Goal: Transaction & Acquisition: Book appointment/travel/reservation

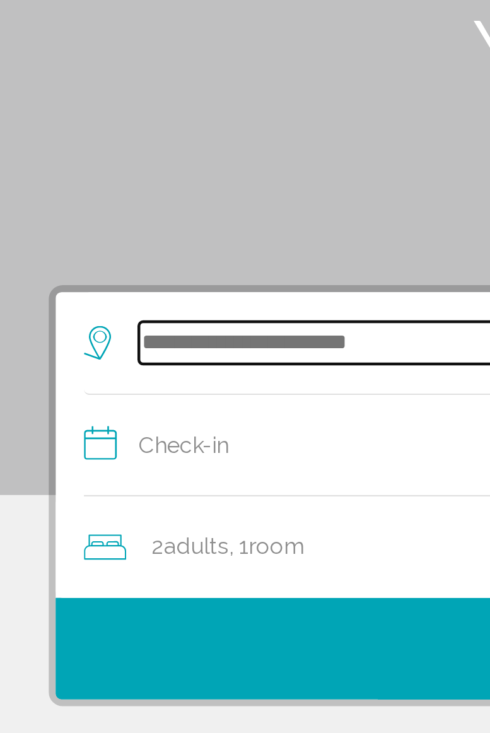
click at [103, 307] on input "Search widget" at bounding box center [248, 310] width 365 height 19
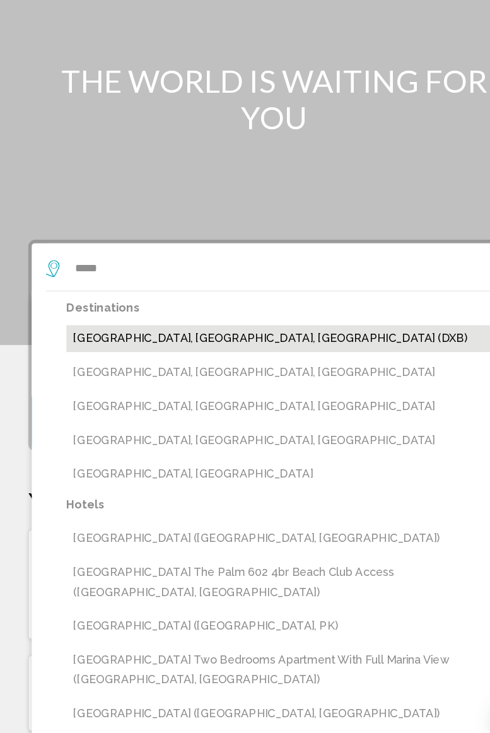
click at [160, 375] on button "[GEOGRAPHIC_DATA], [GEOGRAPHIC_DATA], [GEOGRAPHIC_DATA] (DXB)" at bounding box center [254, 373] width 390 height 24
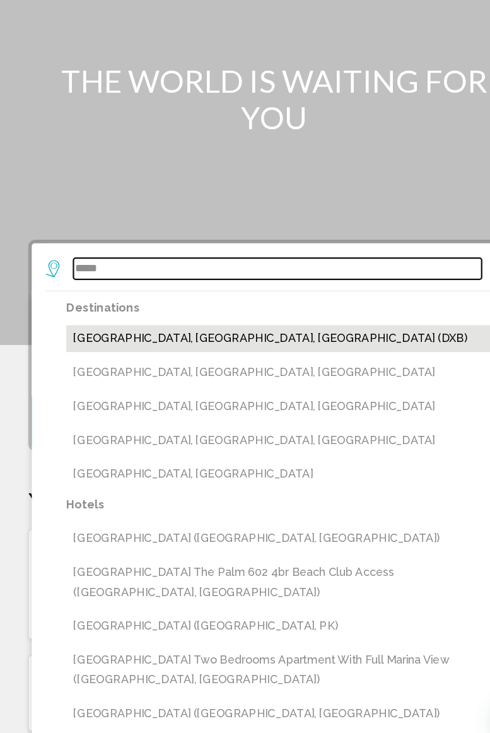
type input "**********"
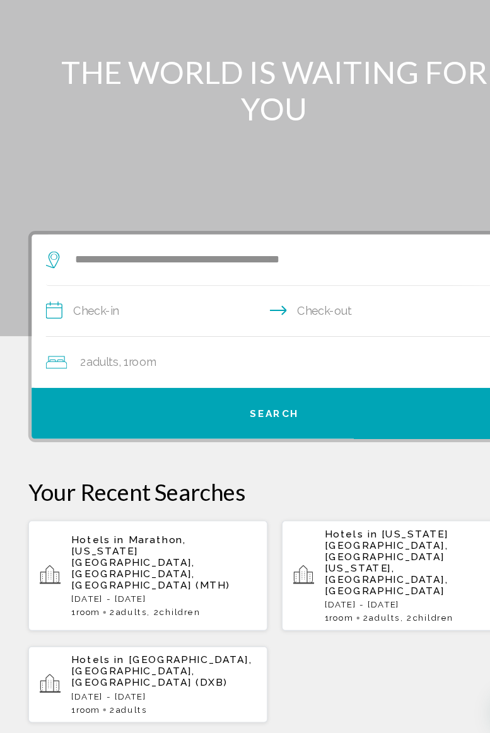
click at [163, 358] on input "**********" at bounding box center [247, 358] width 413 height 49
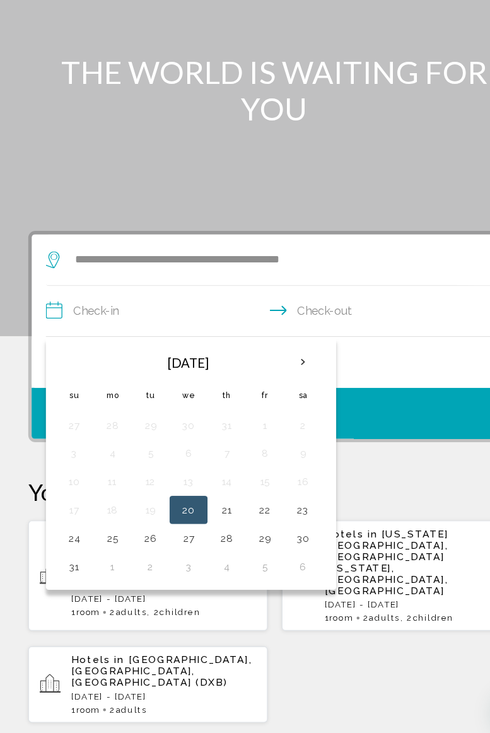
click at [65, 580] on button "31" at bounding box center [66, 585] width 20 height 18
click at [203, 582] on button "4" at bounding box center [203, 585] width 20 height 18
type input "**********"
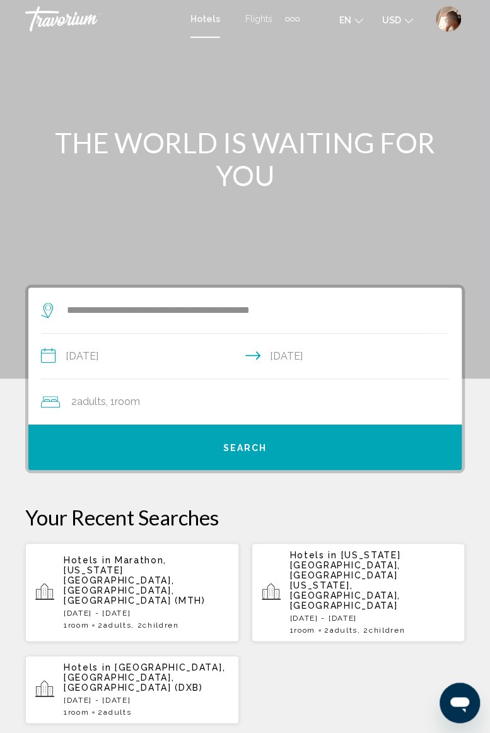
click at [227, 394] on div "2 Adult Adults , 1 Room rooms" at bounding box center [251, 402] width 421 height 18
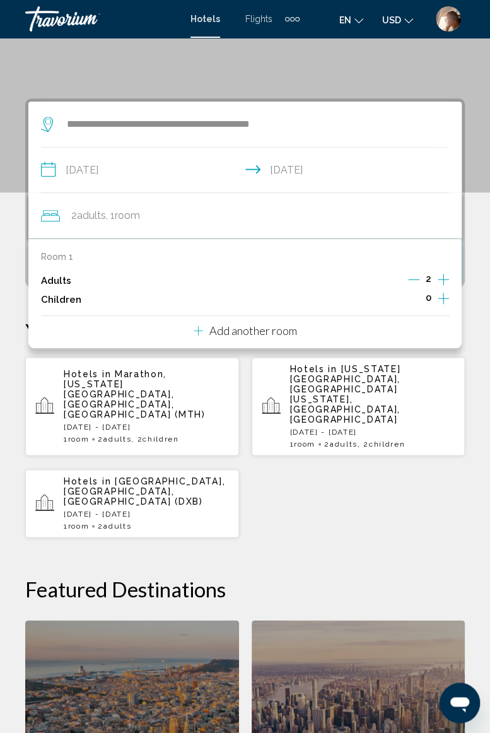
scroll to position [244, 0]
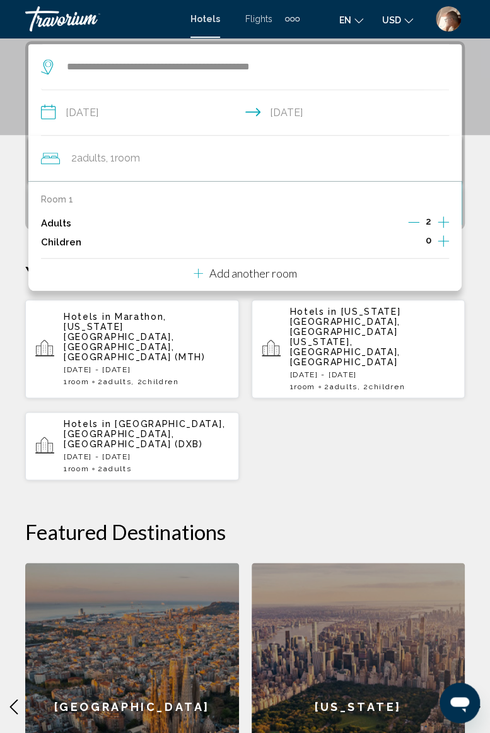
click at [234, 266] on p "Add another room" at bounding box center [254, 273] width 88 height 14
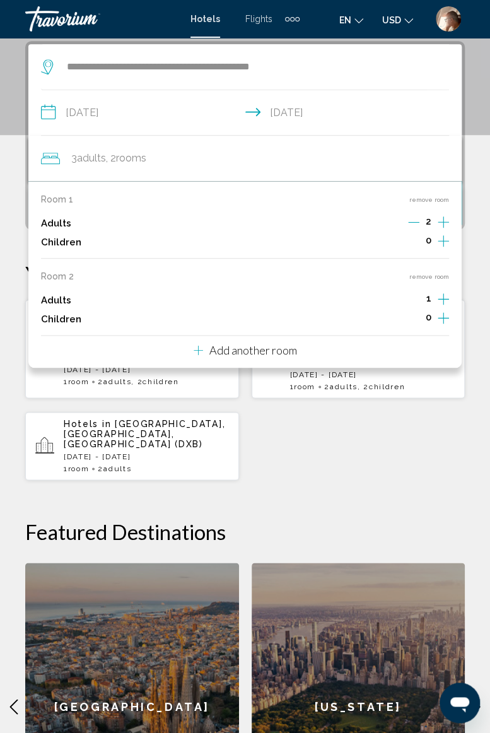
click at [241, 358] on button "Add another room" at bounding box center [246, 349] width 104 height 26
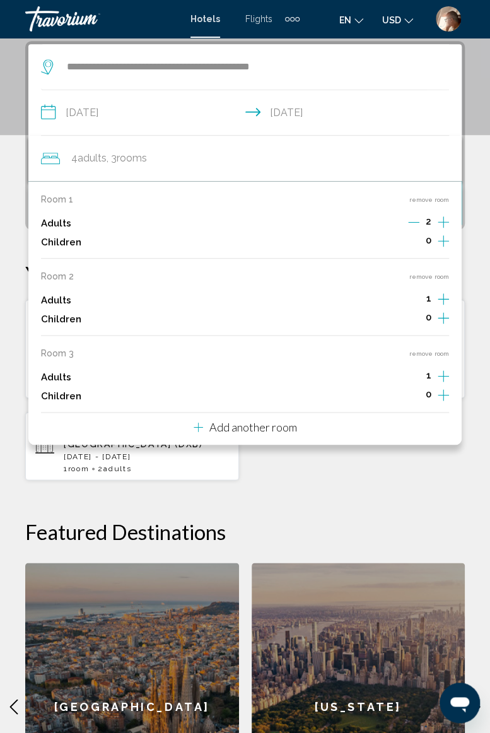
click at [249, 420] on div "Add another room" at bounding box center [246, 427] width 104 height 15
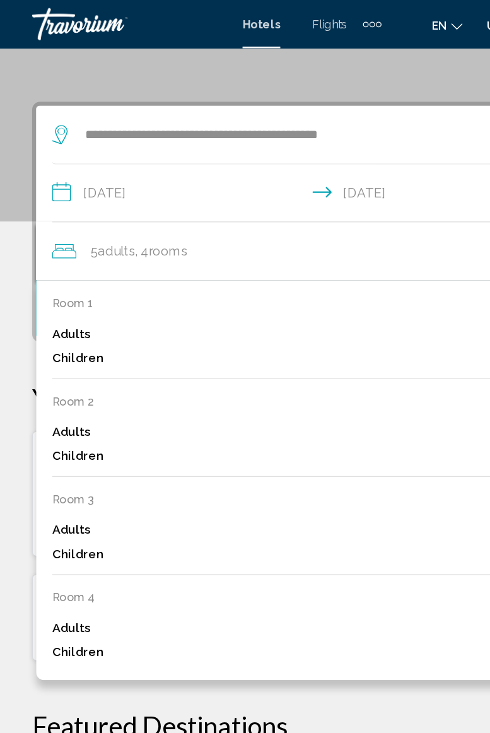
scroll to position [204, 0]
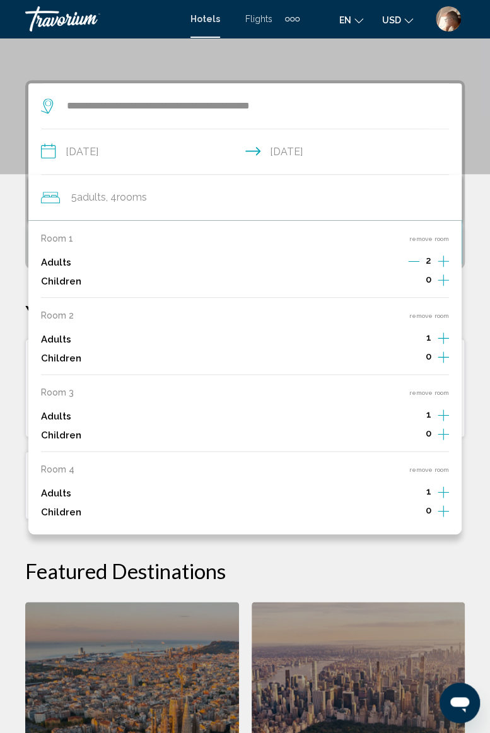
click at [434, 471] on button "remove room" at bounding box center [430, 470] width 40 height 8
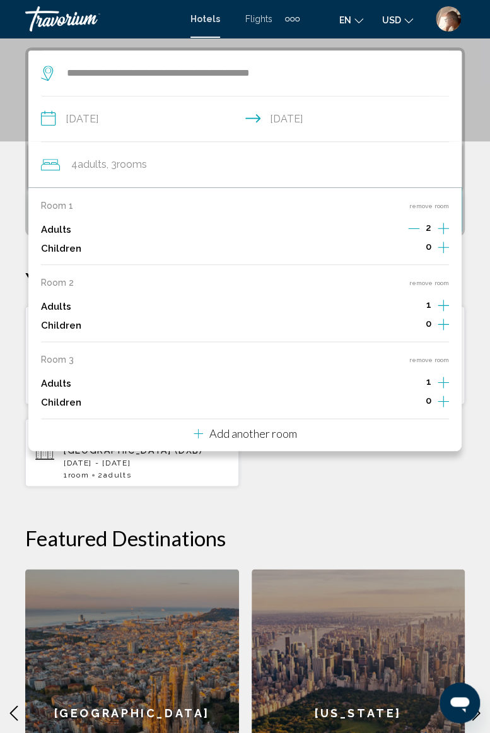
scroll to position [244, 0]
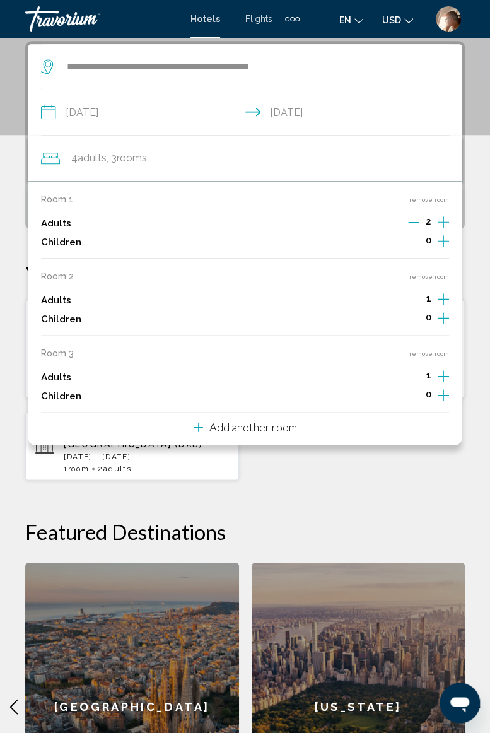
click at [437, 353] on button "remove room" at bounding box center [430, 354] width 40 height 8
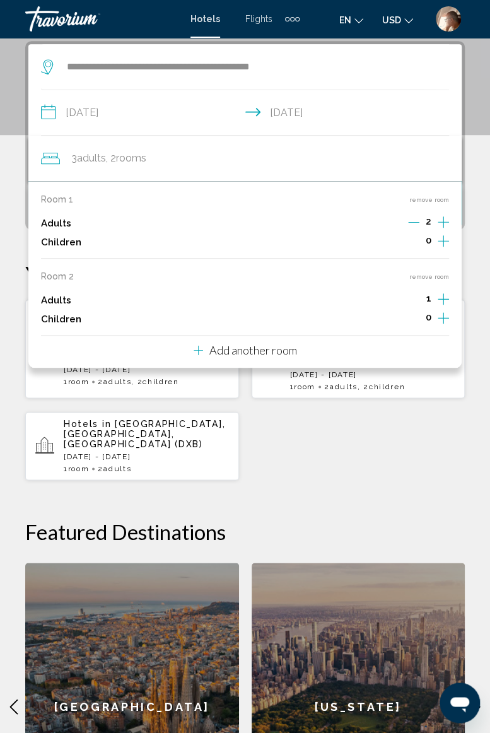
click at [437, 278] on button "remove room" at bounding box center [430, 277] width 40 height 8
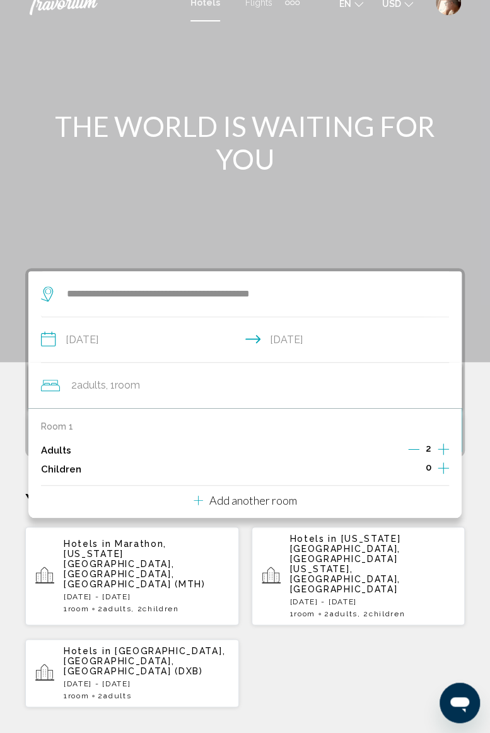
scroll to position [13, 0]
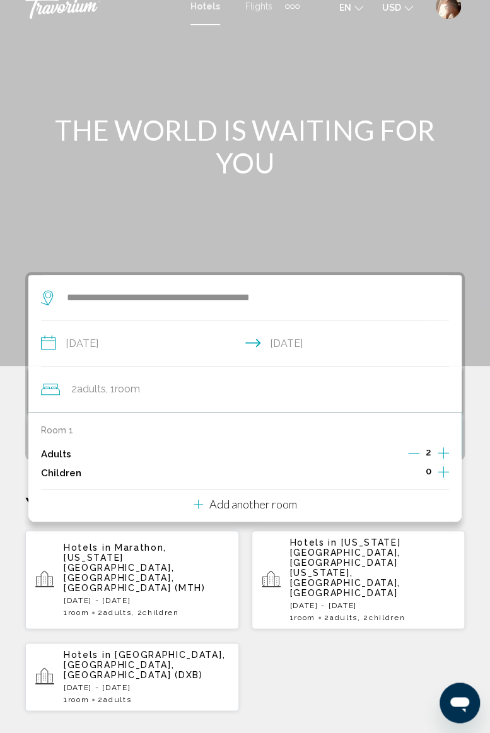
click at [478, 386] on div "**********" at bounding box center [245, 679] width 490 height 815
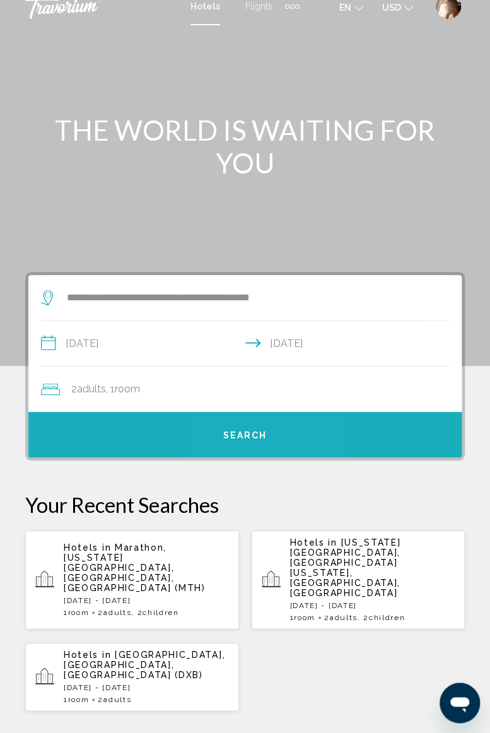
click at [266, 434] on button "Search" at bounding box center [245, 434] width 434 height 45
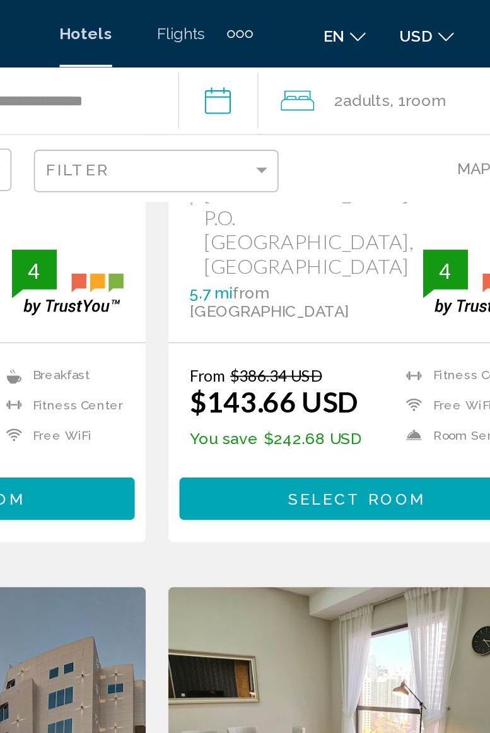
scroll to position [852, 0]
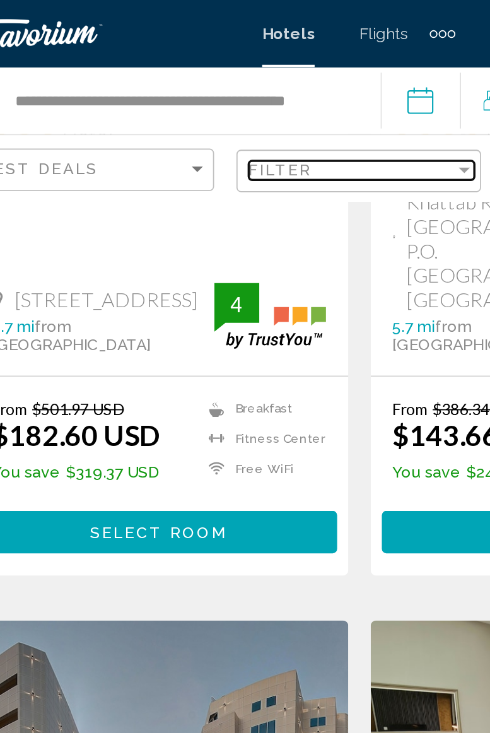
click at [305, 98] on div "Filter" at bounding box center [304, 96] width 11 height 10
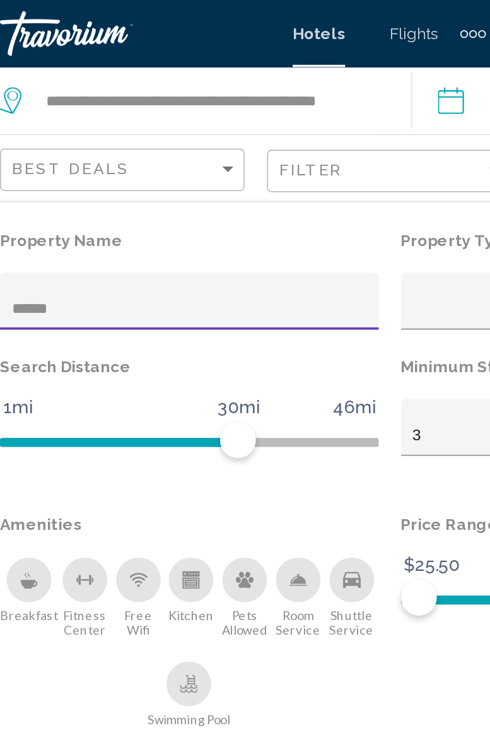
type input "*******"
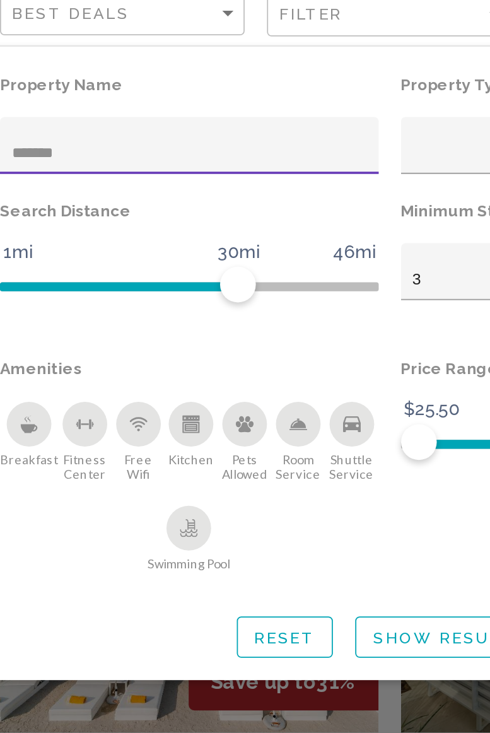
scroll to position [852, 0]
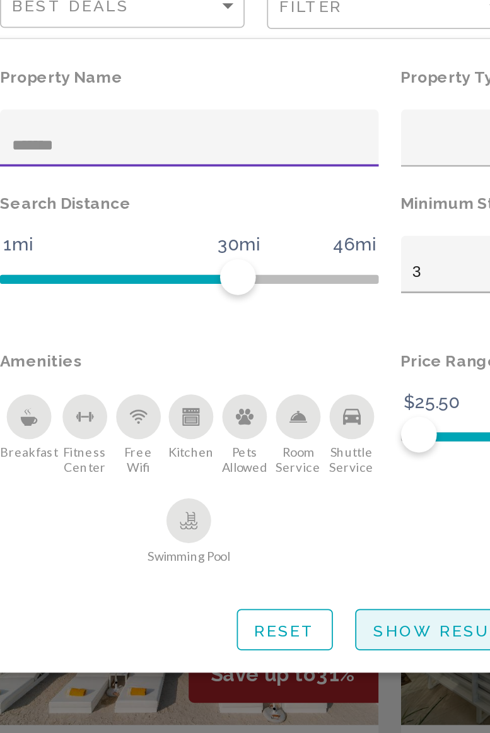
click at [259, 443] on span "Show Results" at bounding box center [278, 448] width 85 height 10
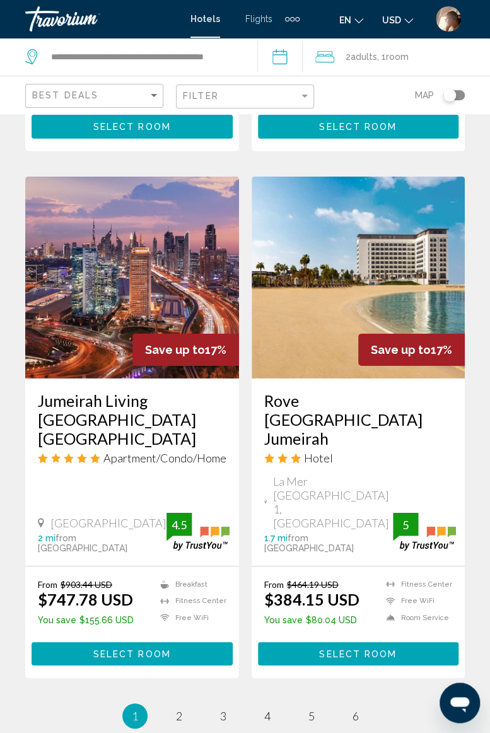
scroll to position [2499, 0]
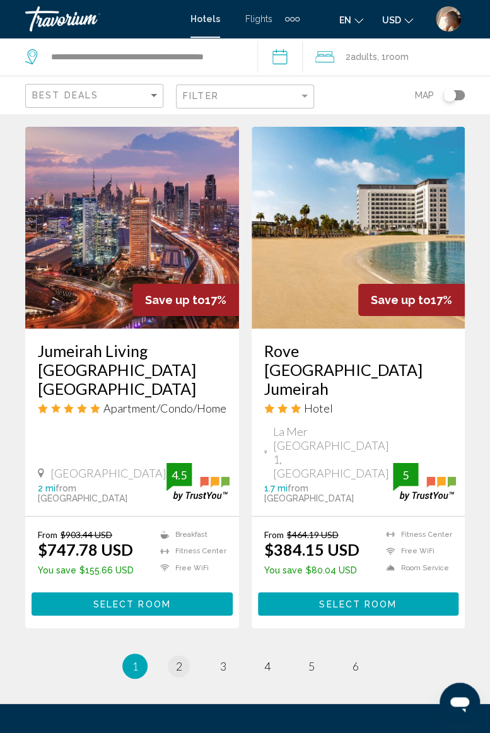
click at [182, 656] on link "page 2" at bounding box center [179, 667] width 22 height 22
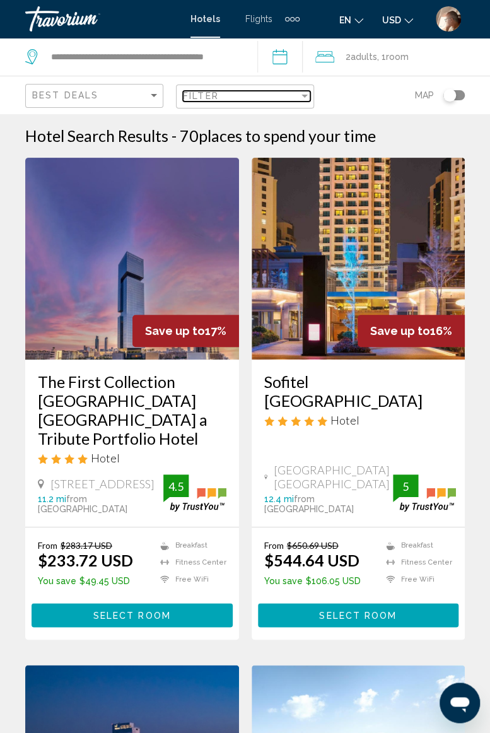
click at [305, 96] on div "Filter" at bounding box center [305, 96] width 6 height 3
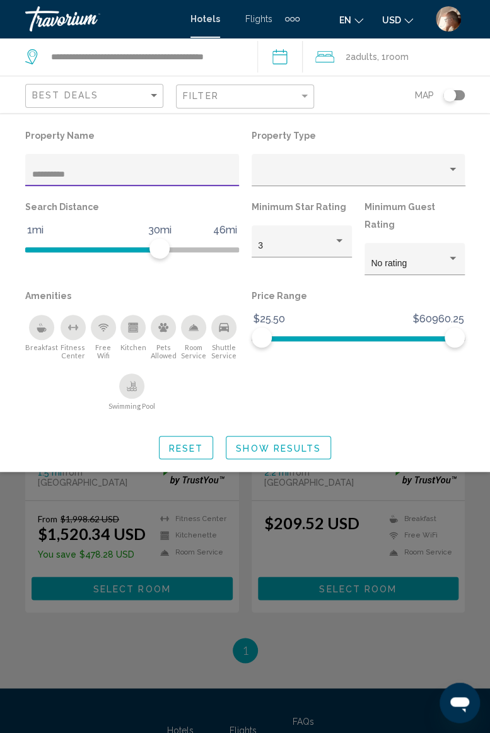
type input "**********"
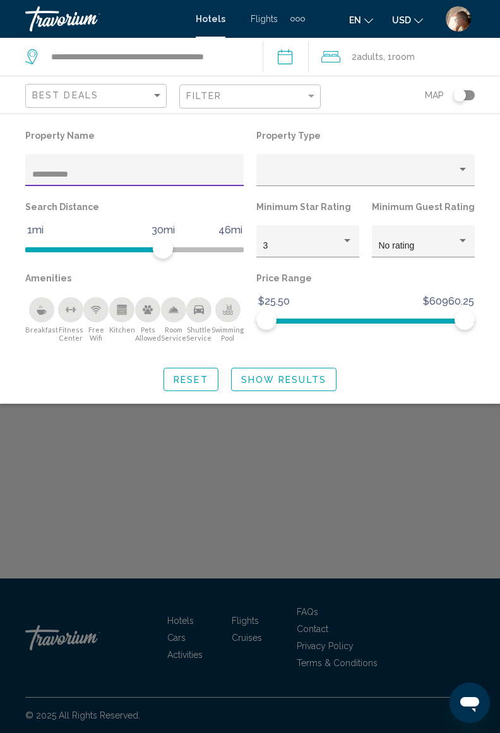
click at [466, 489] on div "Search widget" at bounding box center [250, 461] width 500 height 544
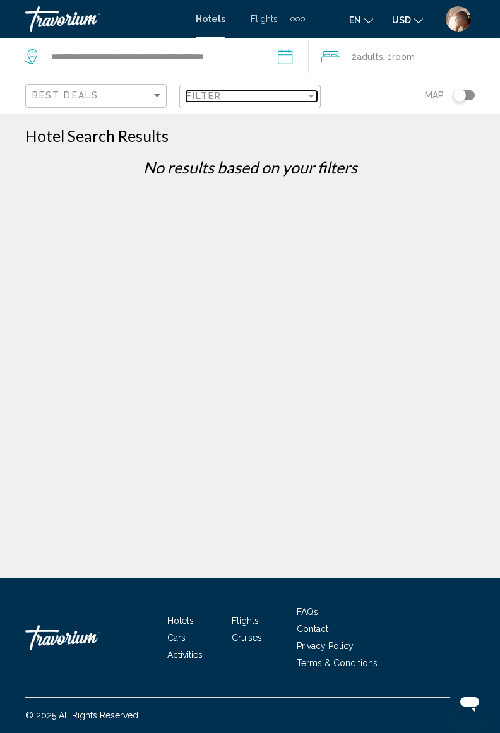
click at [310, 95] on div "Filter" at bounding box center [311, 96] width 6 height 3
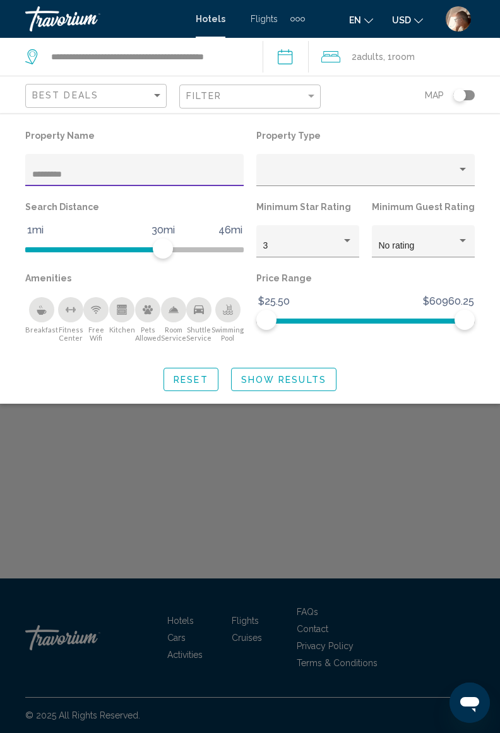
type input "*******"
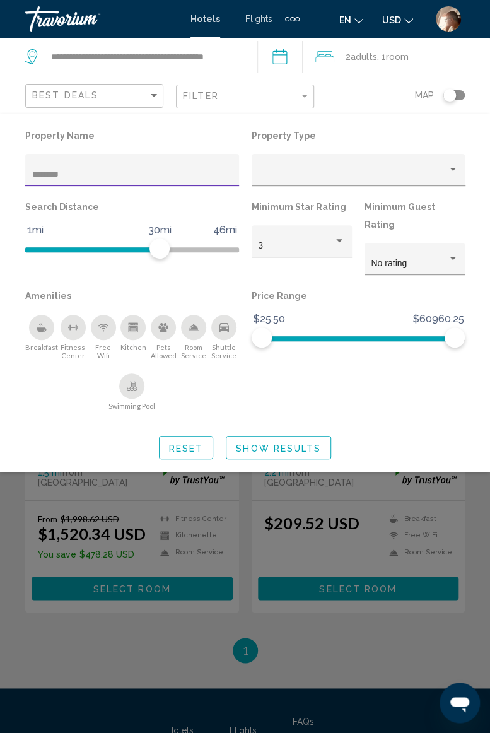
click at [474, 448] on div "Search widget" at bounding box center [245, 461] width 490 height 544
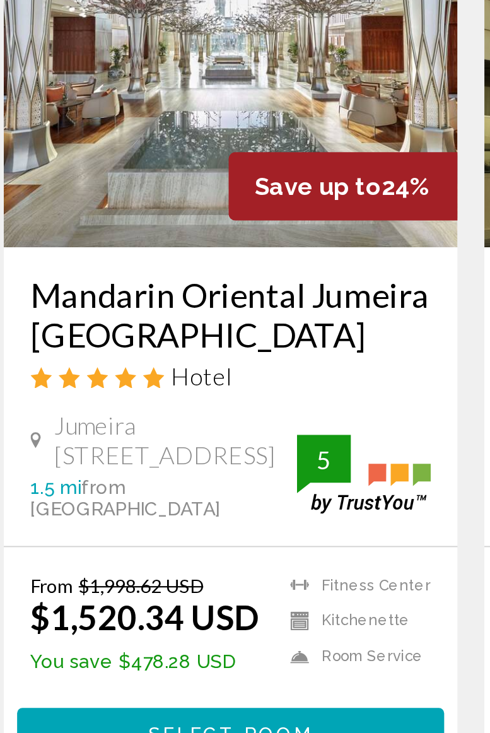
scroll to position [93, 0]
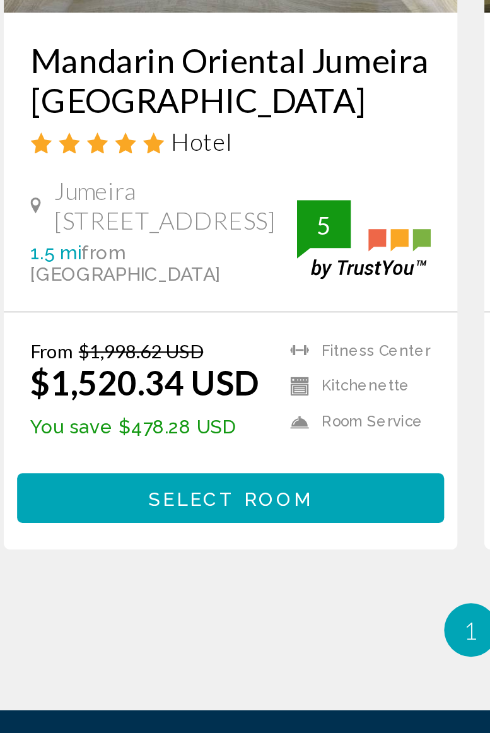
click at [145, 490] on span "Select Room" at bounding box center [132, 495] width 78 height 10
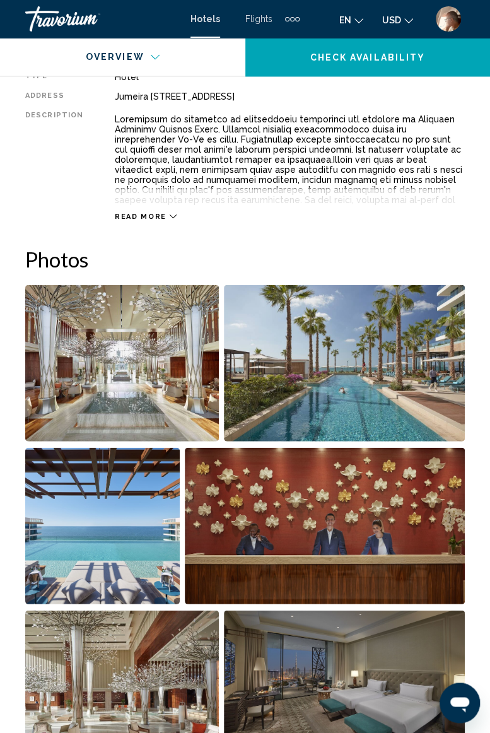
scroll to position [668, 0]
click at [187, 374] on img "Open full-screen image slider" at bounding box center [122, 363] width 194 height 157
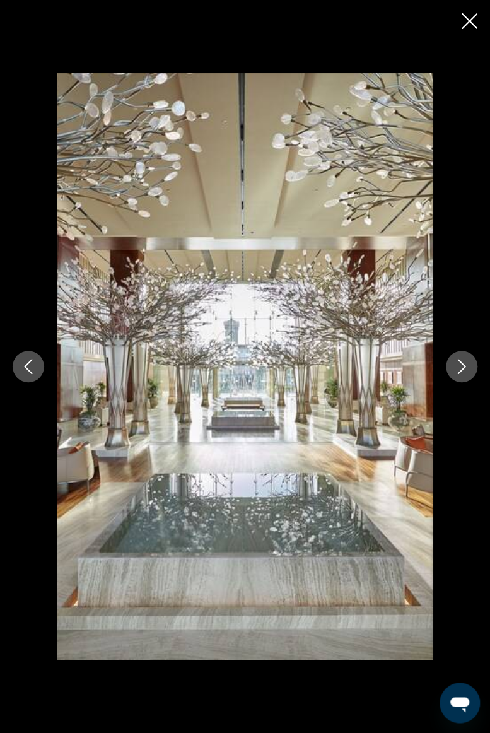
click at [466, 379] on button "Next image" at bounding box center [462, 367] width 32 height 32
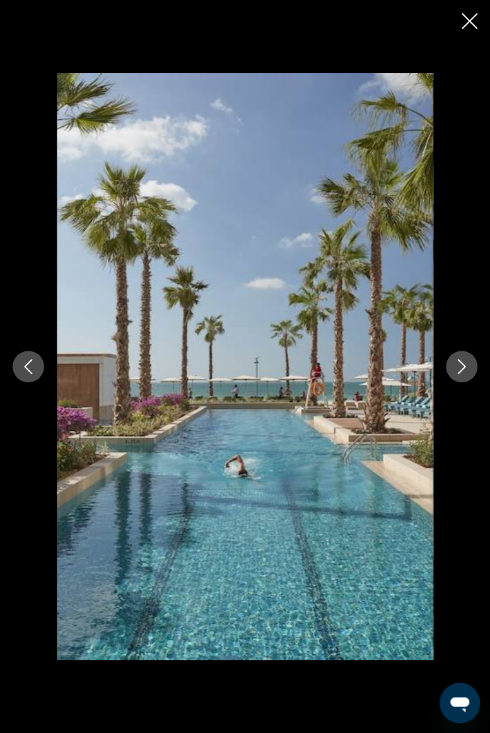
click at [462, 374] on icon "Next image" at bounding box center [461, 366] width 15 height 15
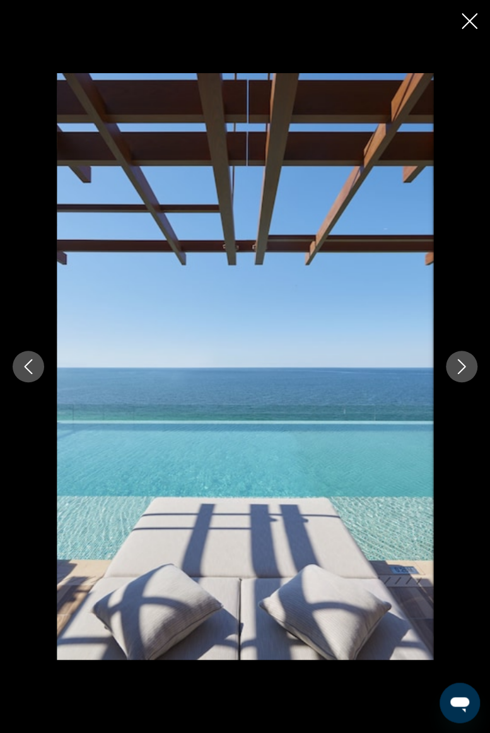
click at [40, 372] on button "Previous image" at bounding box center [29, 367] width 32 height 32
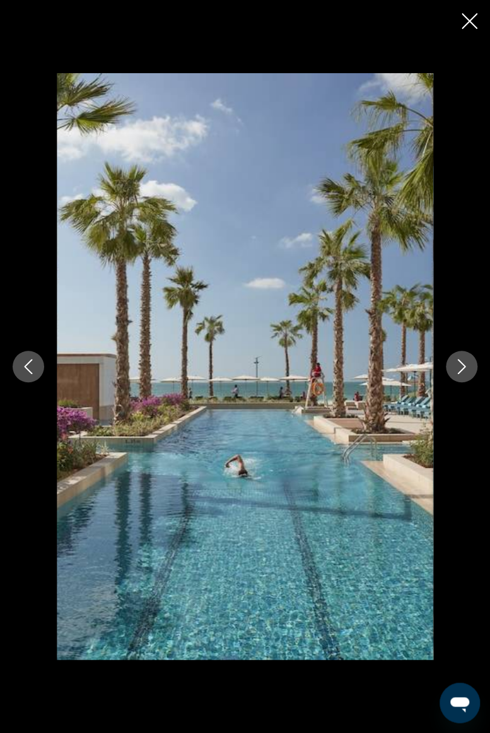
click at [465, 375] on button "Next image" at bounding box center [462, 367] width 32 height 32
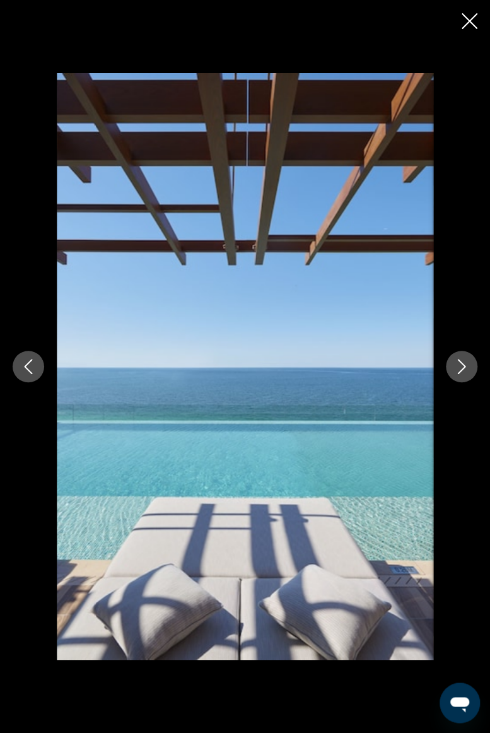
click at [475, 372] on button "Next image" at bounding box center [462, 367] width 32 height 32
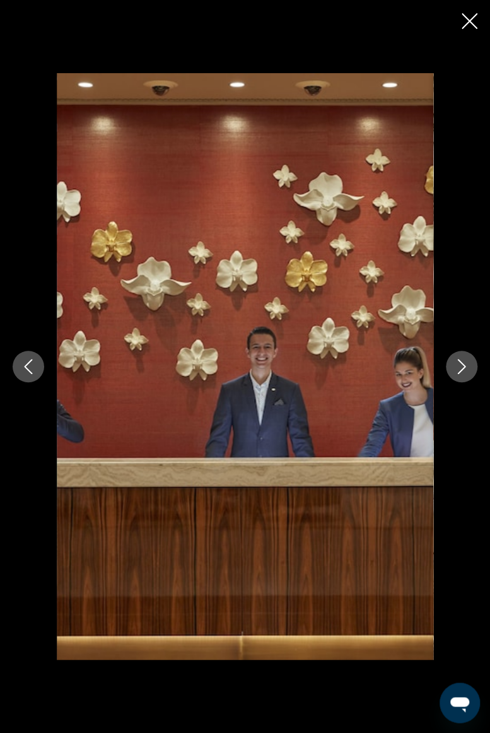
click at [459, 377] on button "Next image" at bounding box center [462, 367] width 32 height 32
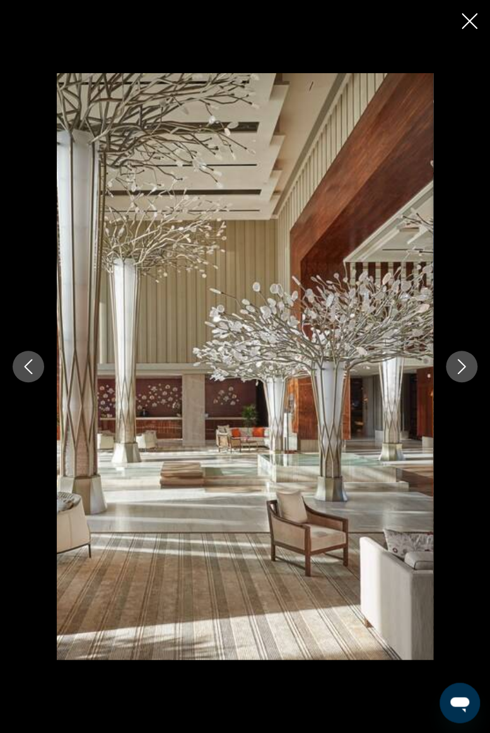
click at [472, 30] on button "Close slideshow" at bounding box center [470, 23] width 16 height 20
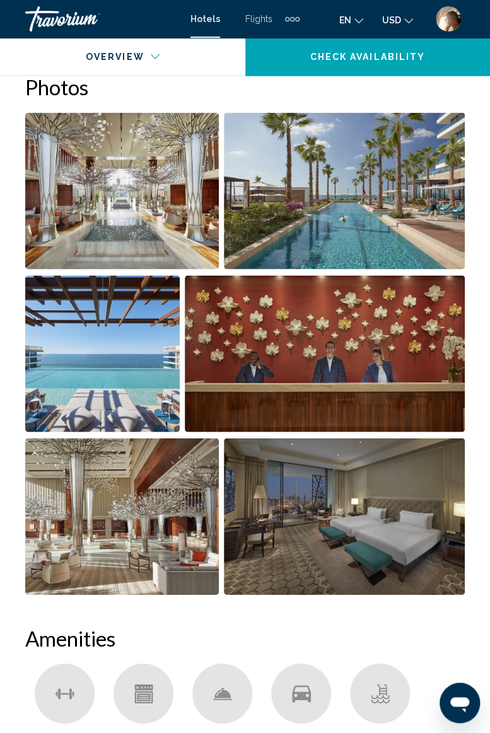
scroll to position [844, 0]
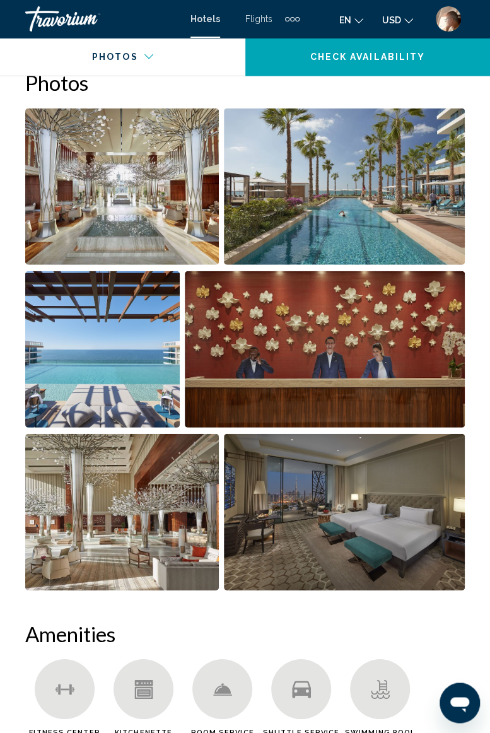
click at [374, 358] on img "Open full-screen image slider" at bounding box center [325, 349] width 281 height 157
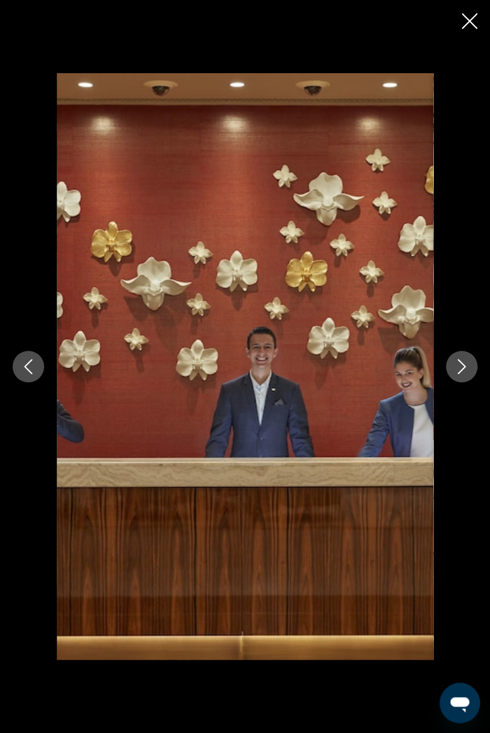
click at [458, 376] on button "Next image" at bounding box center [462, 367] width 32 height 32
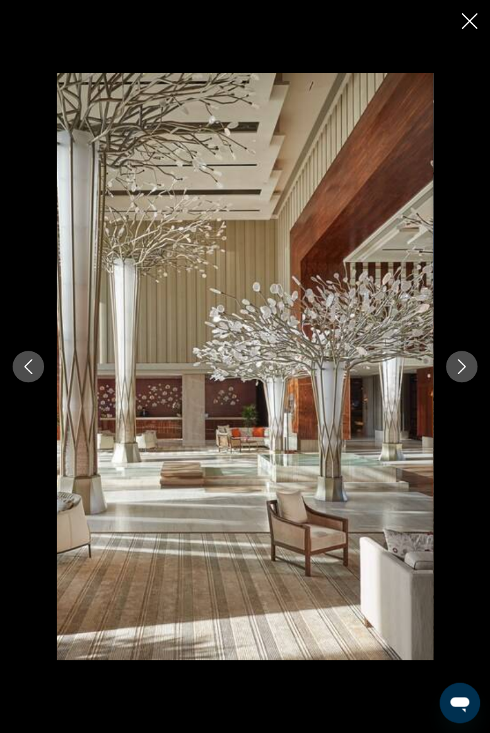
click at [468, 367] on icon "Next image" at bounding box center [461, 366] width 15 height 15
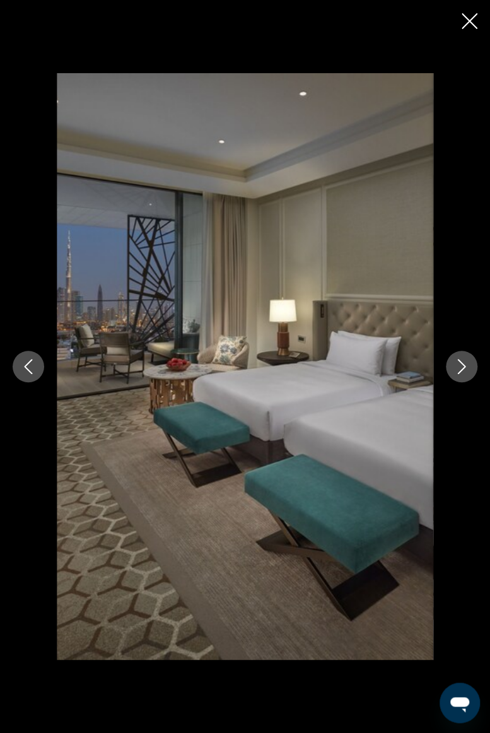
scroll to position [961, 0]
click at [462, 369] on icon "Next image" at bounding box center [462, 366] width 8 height 15
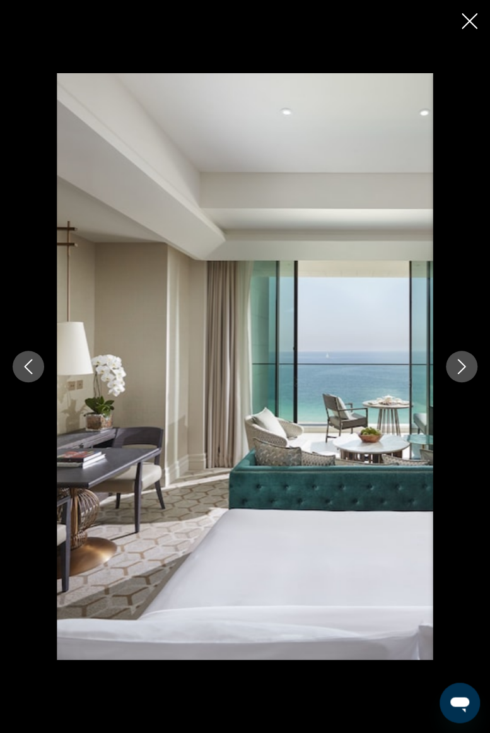
click at [458, 374] on button "Next image" at bounding box center [462, 367] width 32 height 32
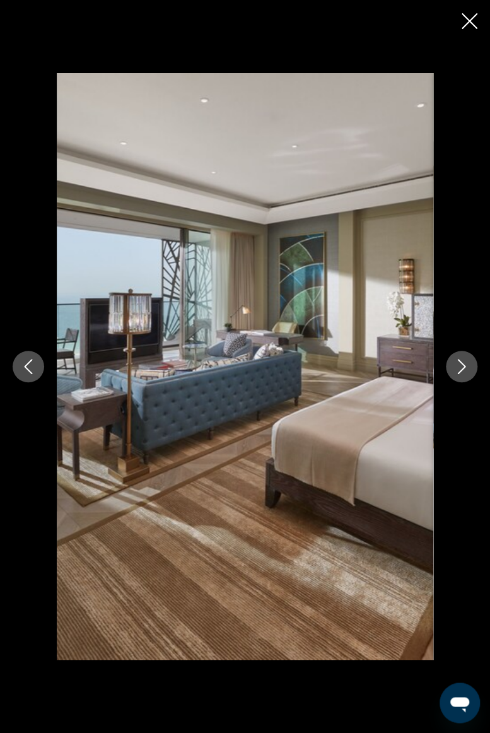
click at [454, 379] on button "Next image" at bounding box center [462, 367] width 32 height 32
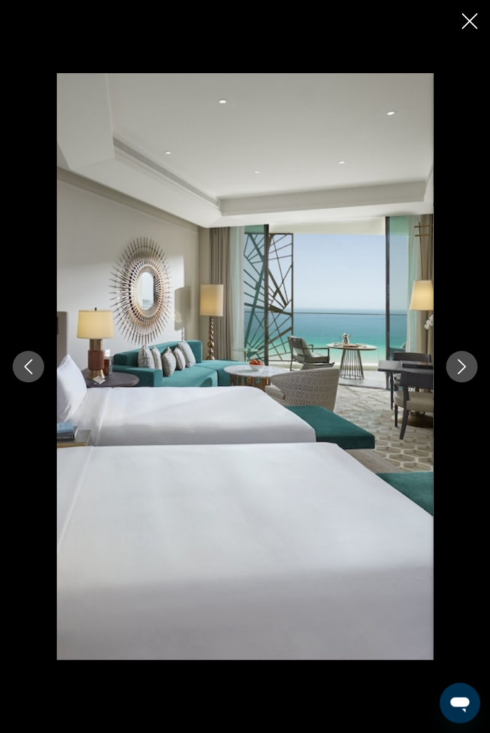
click at [456, 380] on button "Next image" at bounding box center [462, 367] width 32 height 32
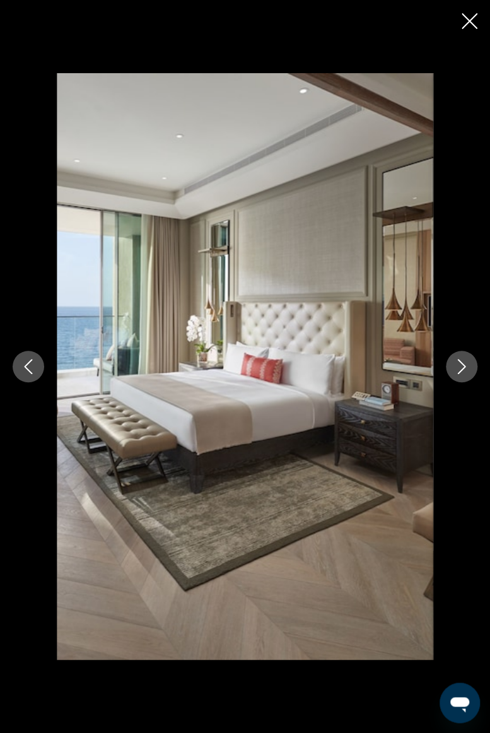
click at [459, 377] on button "Next image" at bounding box center [462, 367] width 32 height 32
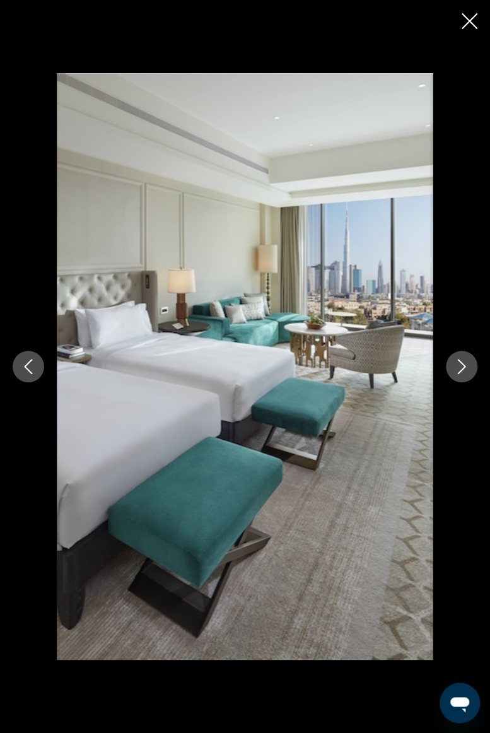
click at [459, 377] on button "Next image" at bounding box center [462, 367] width 32 height 32
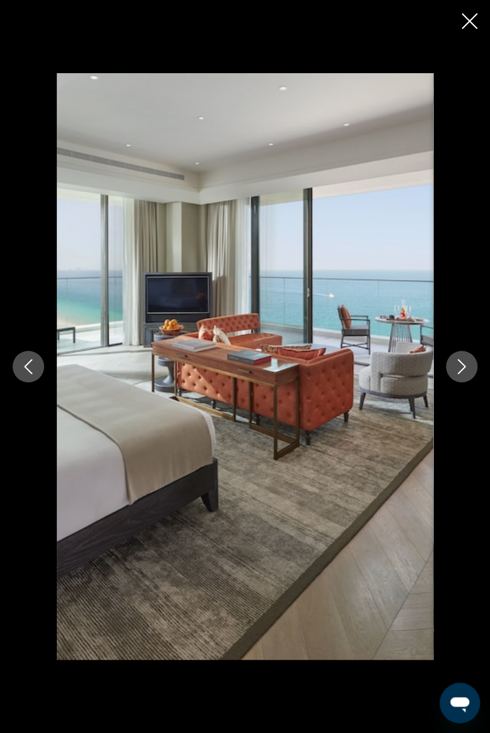
click at [464, 374] on icon "Next image" at bounding box center [461, 366] width 15 height 15
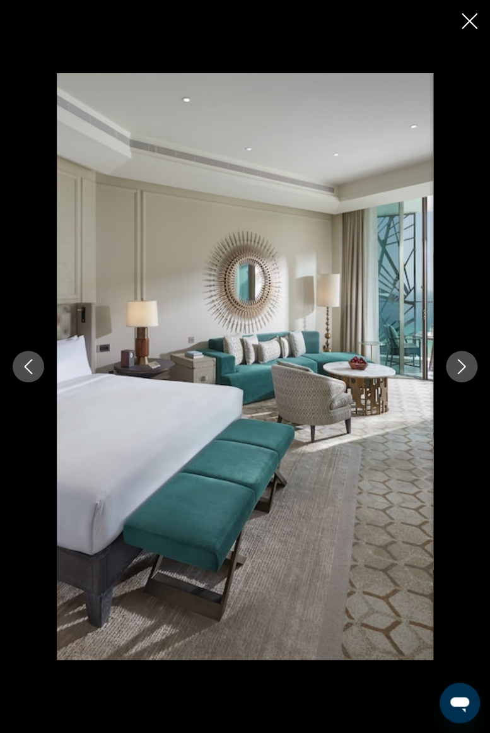
click at [465, 370] on icon "Next image" at bounding box center [461, 366] width 15 height 15
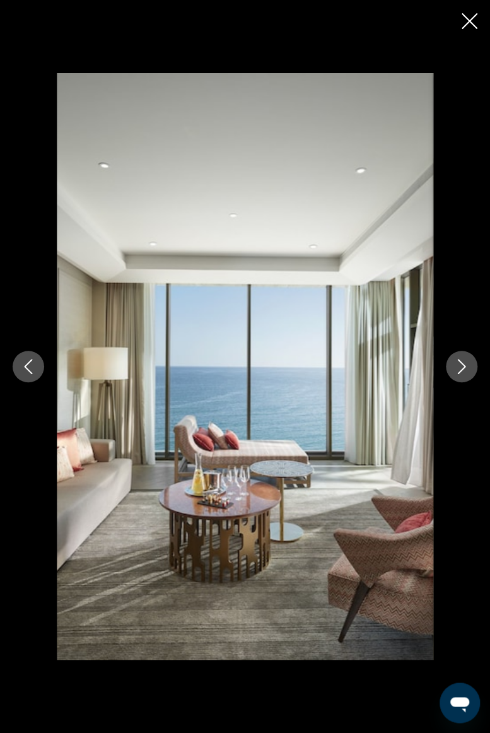
click at [466, 376] on button "Next image" at bounding box center [462, 367] width 32 height 32
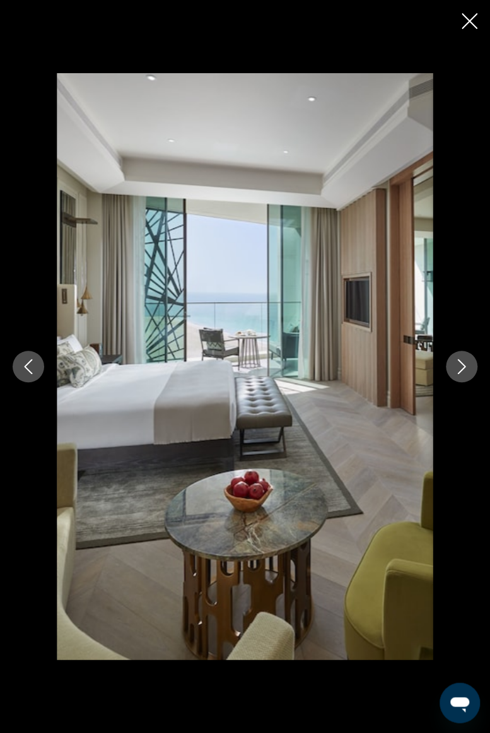
click at [461, 377] on button "Next image" at bounding box center [462, 367] width 32 height 32
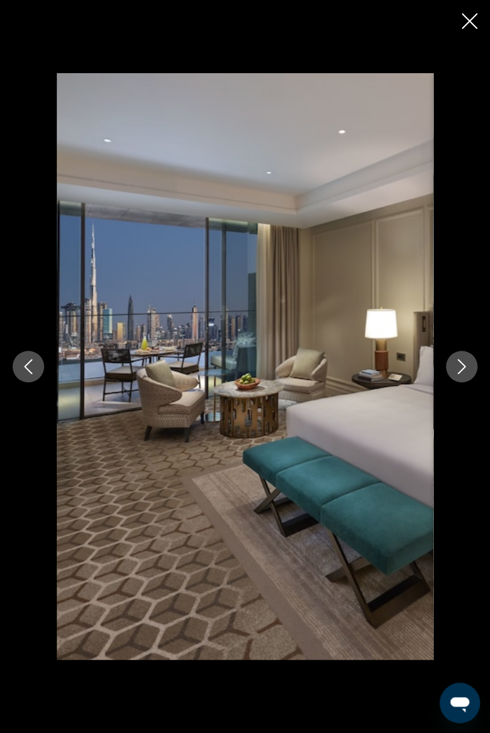
click at [462, 376] on button "Next image" at bounding box center [462, 367] width 32 height 32
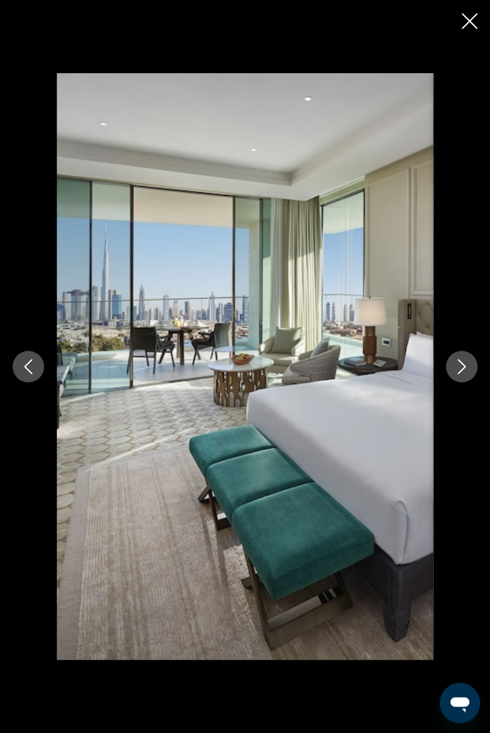
click at [463, 377] on button "Next image" at bounding box center [462, 367] width 32 height 32
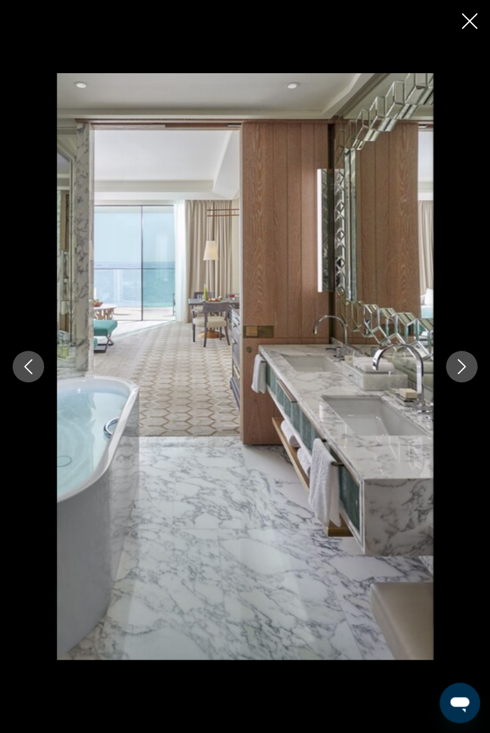
scroll to position [962, 0]
click at [468, 366] on icon "Next image" at bounding box center [461, 366] width 15 height 15
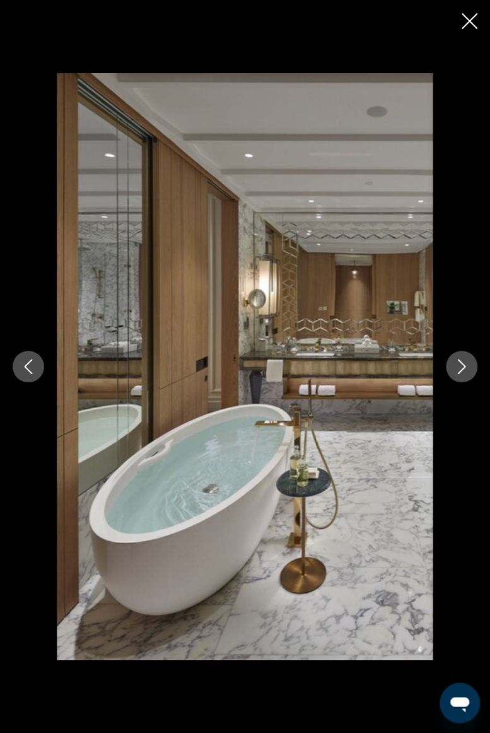
scroll to position [967, 0]
click at [464, 369] on icon "Next image" at bounding box center [462, 366] width 8 height 15
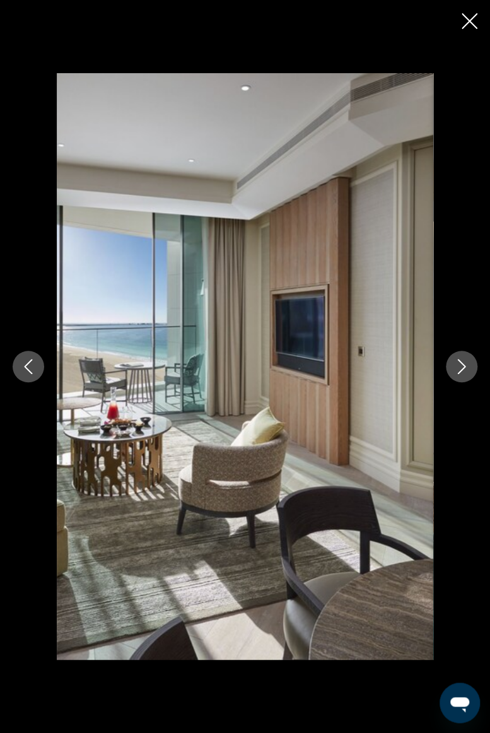
click at [462, 353] on button "Next image" at bounding box center [462, 367] width 32 height 32
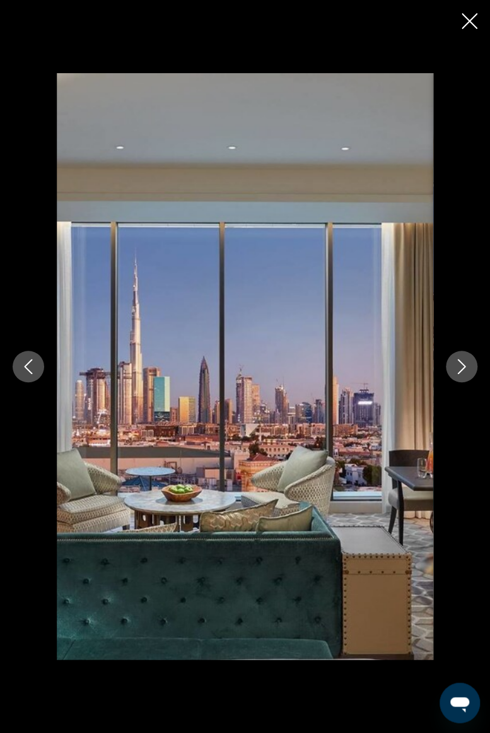
click at [455, 372] on icon "Next image" at bounding box center [461, 366] width 15 height 15
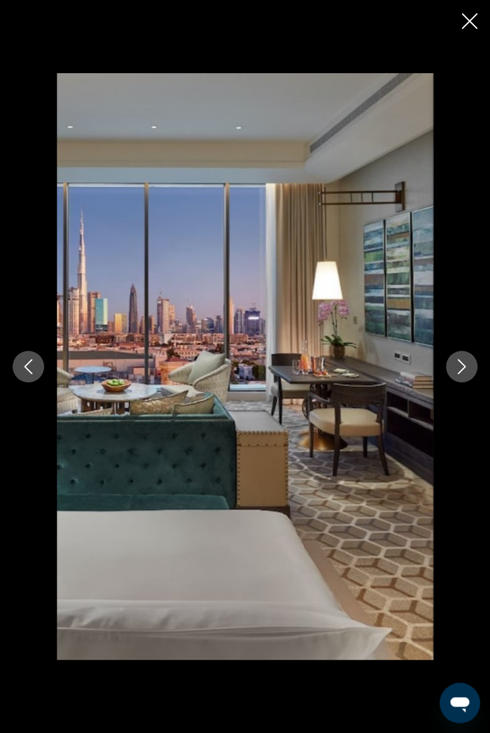
click at [461, 375] on button "Next image" at bounding box center [462, 367] width 32 height 32
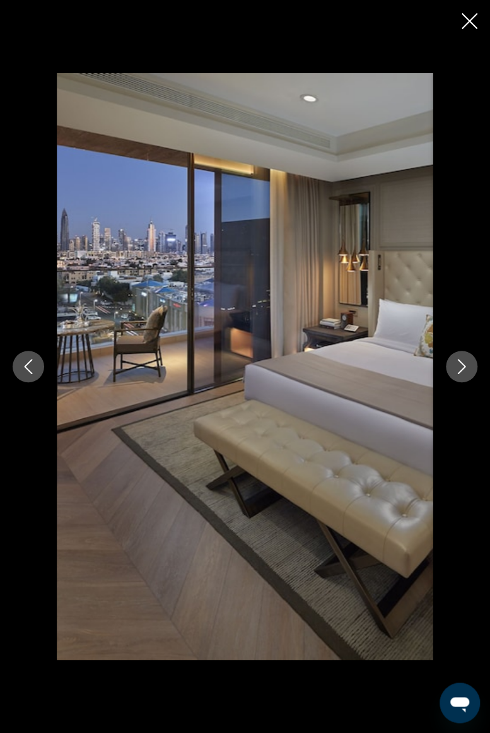
click at [461, 374] on button "Next image" at bounding box center [462, 367] width 32 height 32
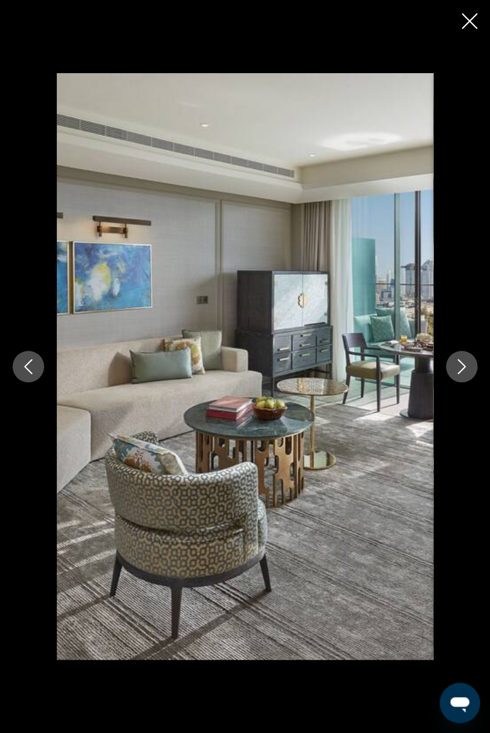
click at [468, 375] on button "Next image" at bounding box center [462, 367] width 32 height 32
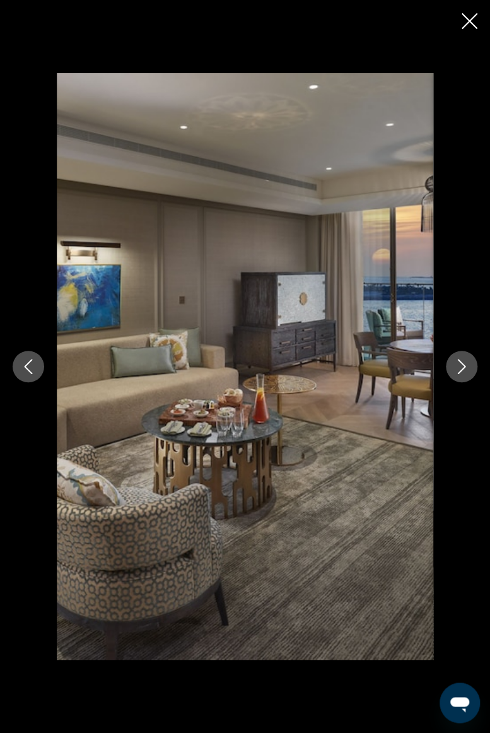
click at [467, 376] on button "Next image" at bounding box center [462, 367] width 32 height 32
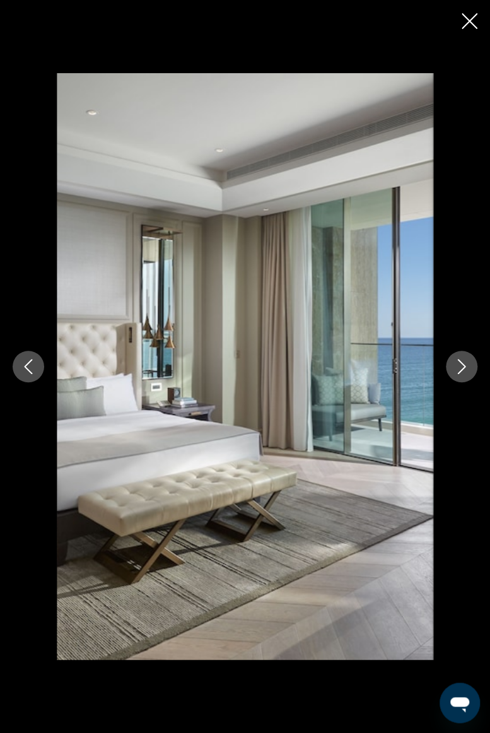
click at [466, 377] on button "Next image" at bounding box center [462, 367] width 32 height 32
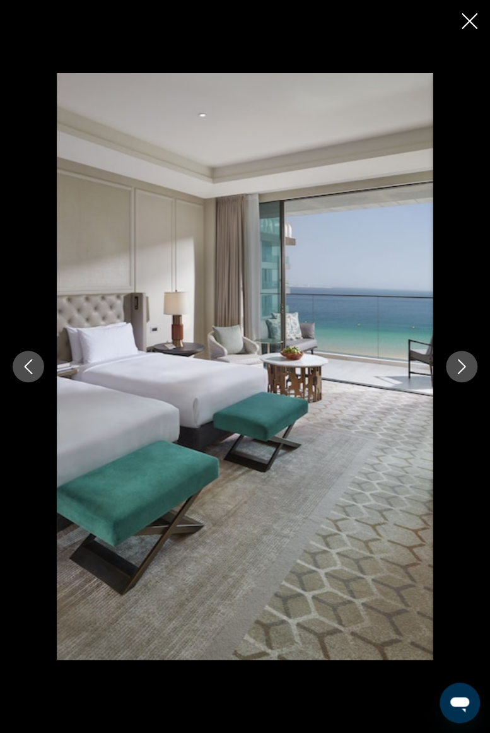
click at [461, 375] on button "Next image" at bounding box center [462, 367] width 32 height 32
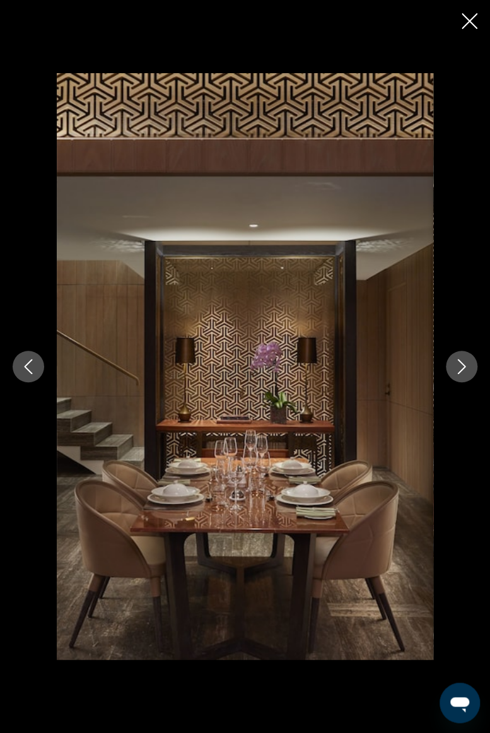
click at [458, 379] on button "Next image" at bounding box center [462, 367] width 32 height 32
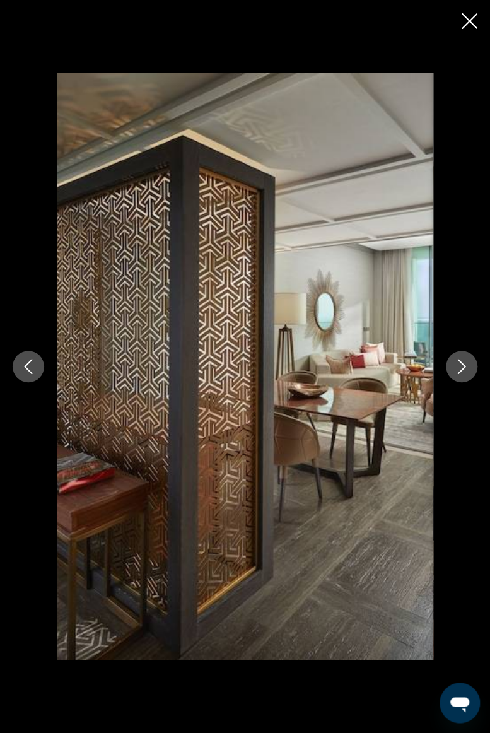
click at [465, 377] on button "Next image" at bounding box center [462, 367] width 32 height 32
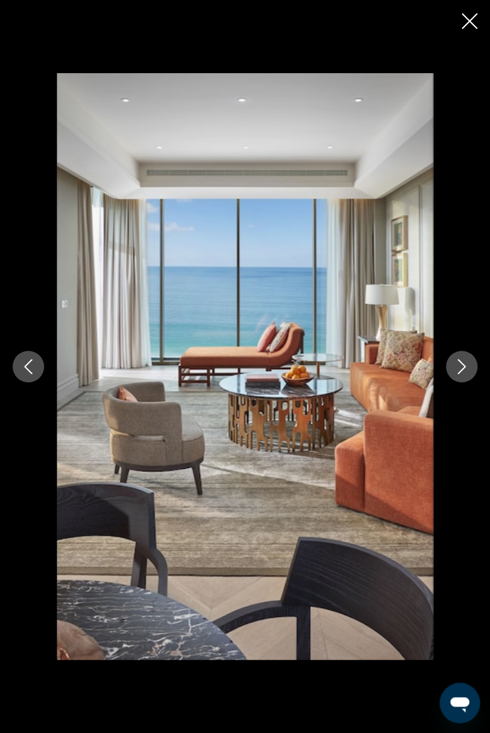
click at [461, 379] on button "Next image" at bounding box center [462, 367] width 32 height 32
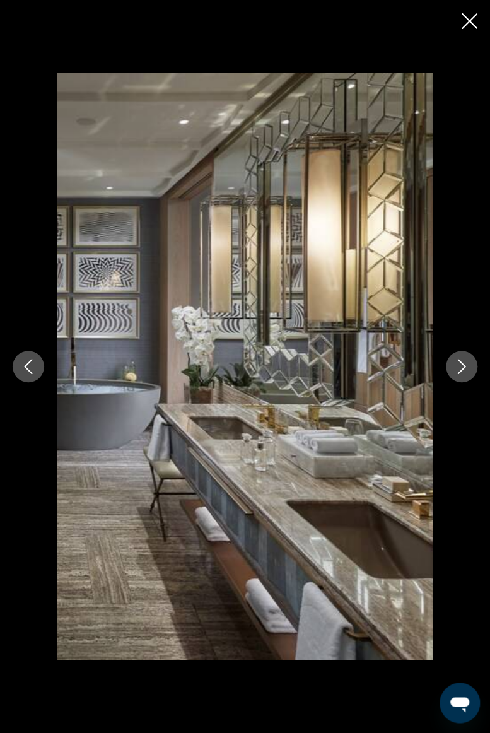
click at [465, 378] on button "Next image" at bounding box center [462, 367] width 32 height 32
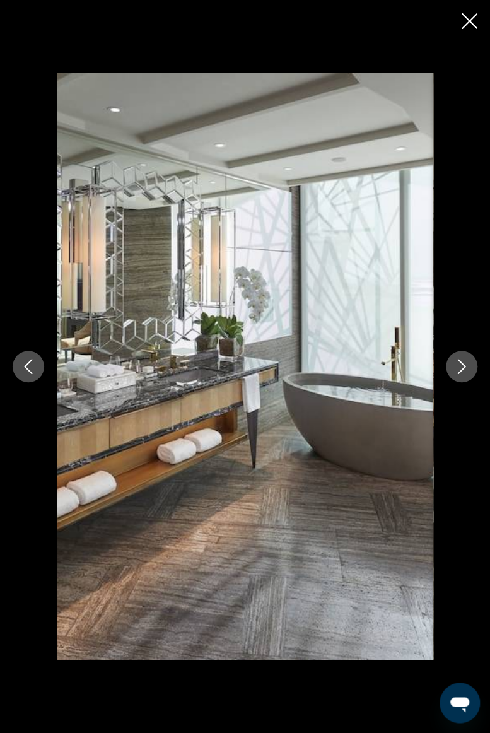
click at [472, 26] on icon "Close slideshow" at bounding box center [470, 21] width 16 height 16
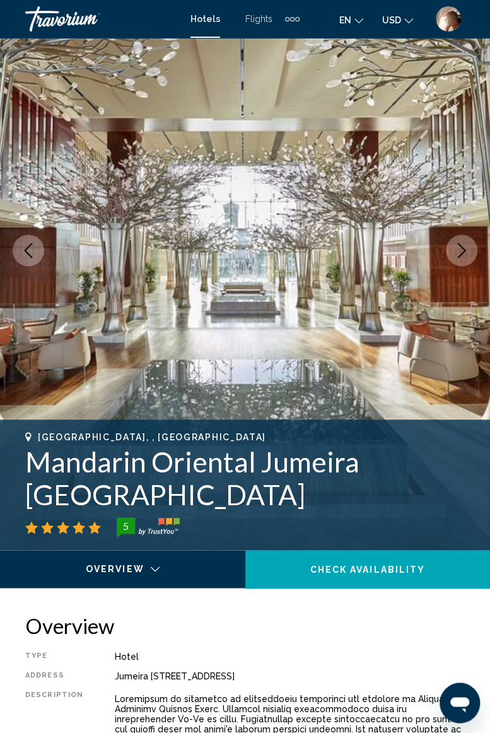
scroll to position [0, 0]
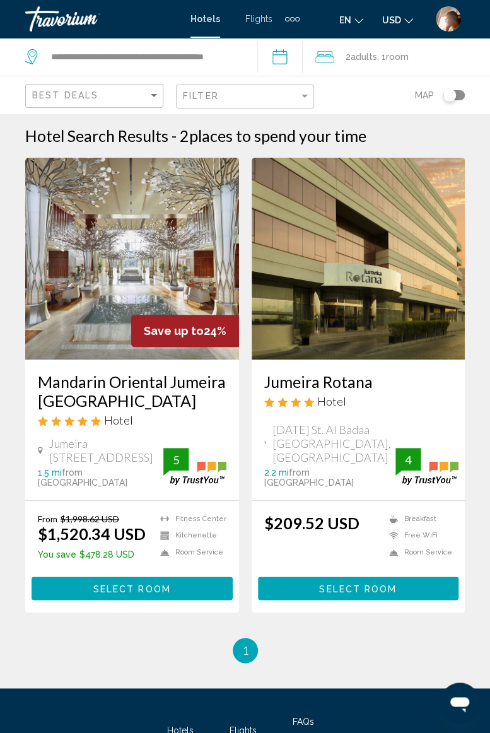
click at [287, 57] on input "**********" at bounding box center [283, 59] width 50 height 42
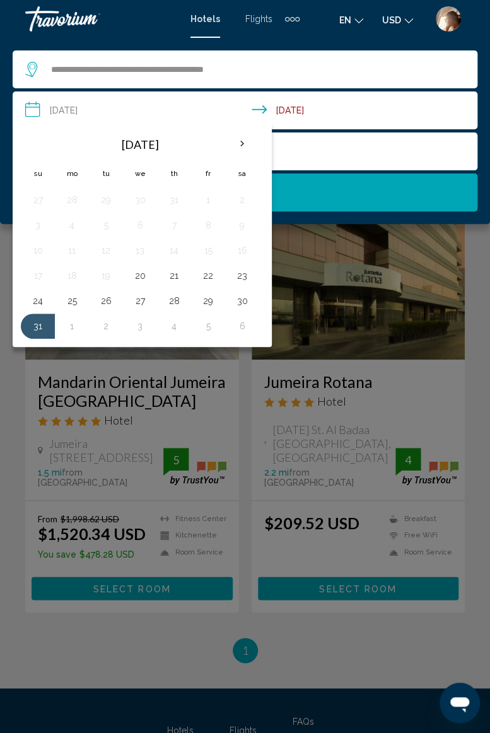
click at [318, 114] on input "**********" at bounding box center [248, 113] width 470 height 42
click at [251, 146] on th "Next month" at bounding box center [242, 144] width 34 height 28
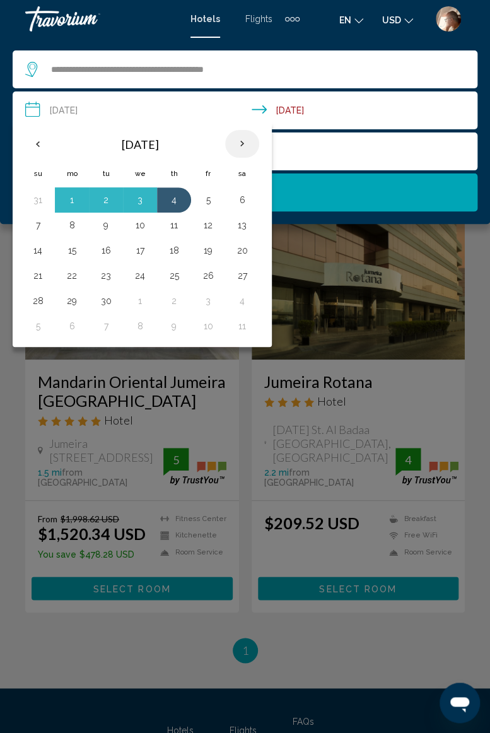
click at [242, 141] on th "Next month" at bounding box center [242, 144] width 34 height 28
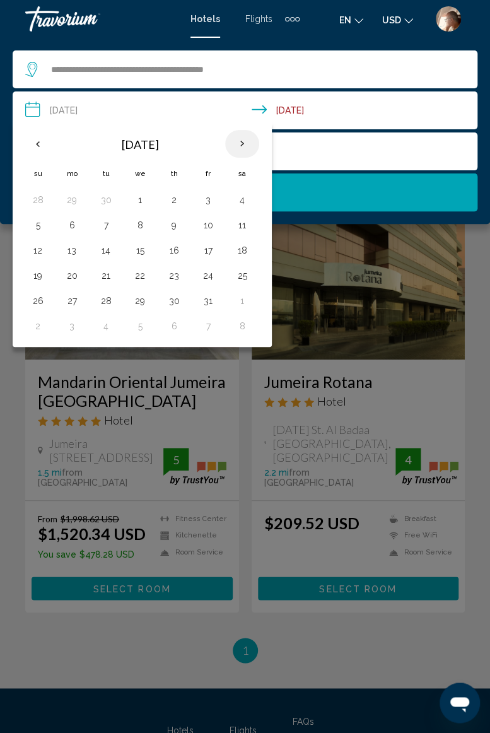
click at [243, 144] on th "Next month" at bounding box center [242, 144] width 34 height 28
click at [246, 141] on th "Next month" at bounding box center [242, 144] width 34 height 28
click at [42, 251] on button "14" at bounding box center [38, 251] width 20 height 18
click at [143, 251] on button "17" at bounding box center [140, 251] width 20 height 18
type input "**********"
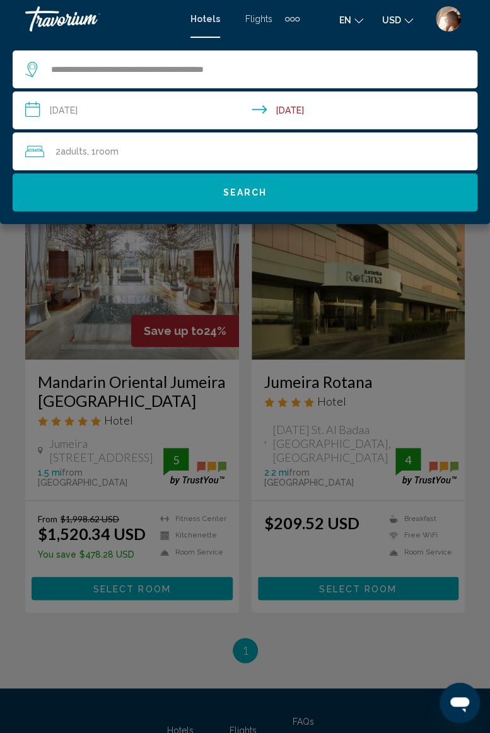
click at [247, 188] on span "Search" at bounding box center [245, 193] width 44 height 10
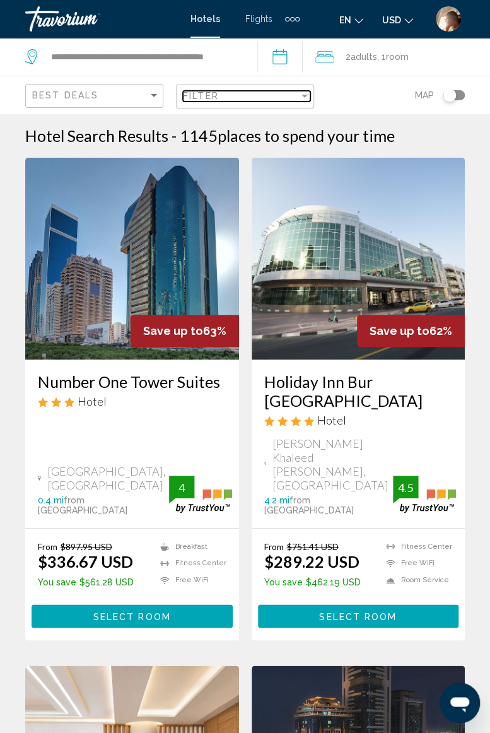
click at [299, 94] on div "Filter" at bounding box center [241, 96] width 116 height 10
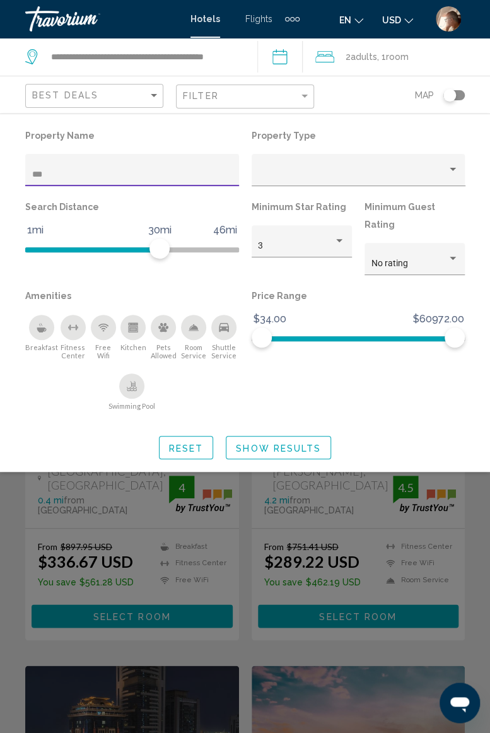
type input "****"
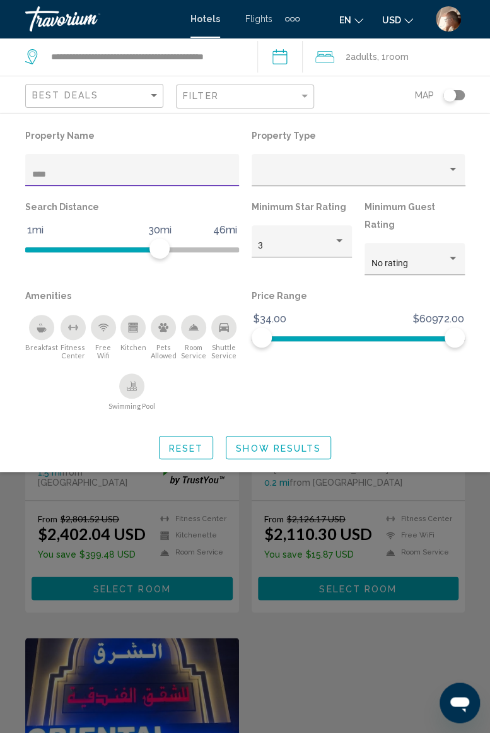
click at [473, 463] on div "Search widget" at bounding box center [245, 461] width 490 height 544
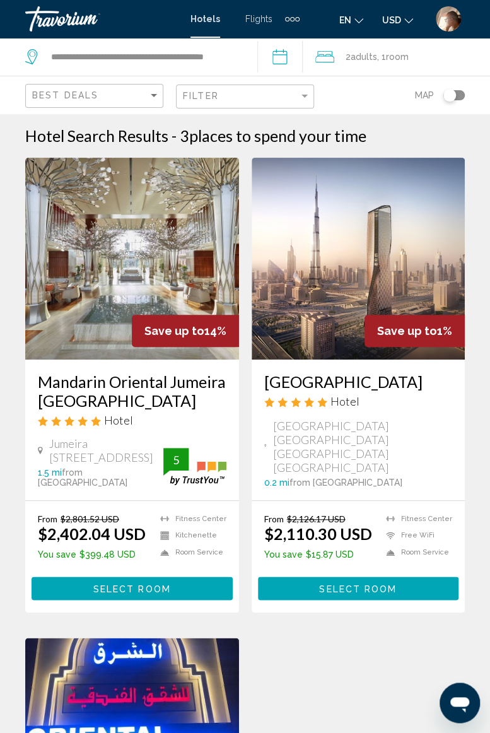
click at [252, 62] on app-destination-search "**********" at bounding box center [129, 57] width 258 height 38
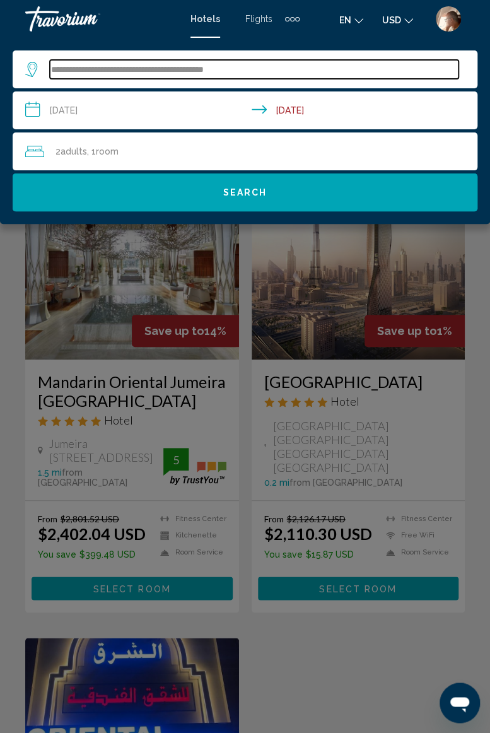
click at [264, 74] on input "**********" at bounding box center [254, 69] width 409 height 19
type input "*"
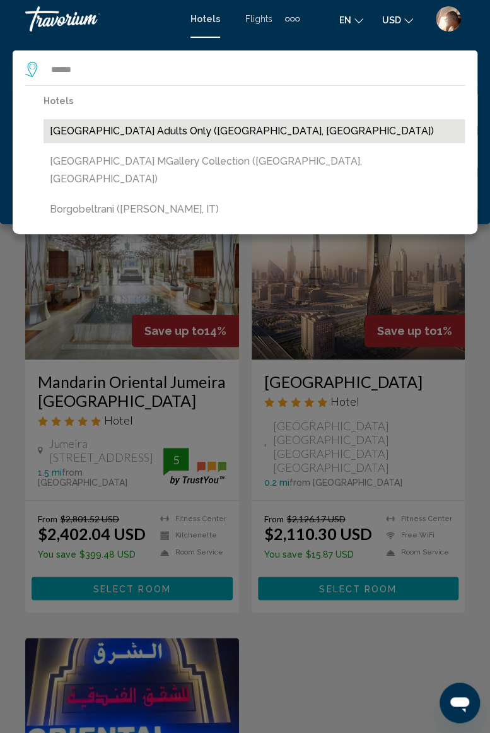
click at [158, 126] on button "[GEOGRAPHIC_DATA] Adults Only ([GEOGRAPHIC_DATA], [GEOGRAPHIC_DATA])" at bounding box center [255, 131] width 422 height 24
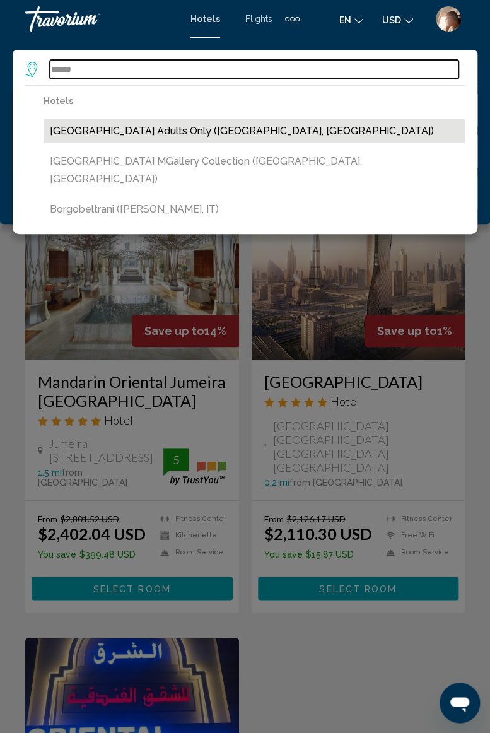
type input "**********"
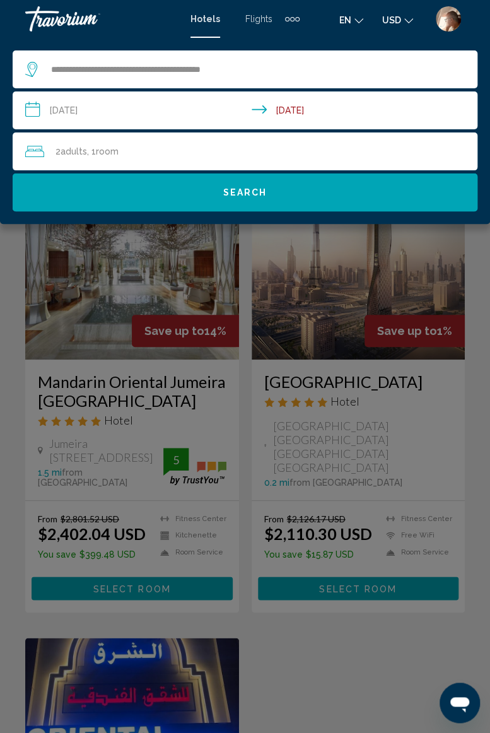
click at [234, 192] on span "Search" at bounding box center [245, 193] width 44 height 10
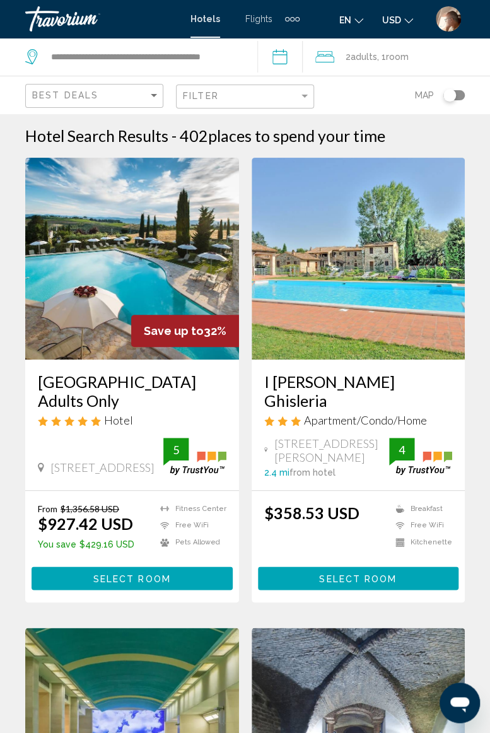
click at [180, 574] on button "Select Room" at bounding box center [132, 578] width 201 height 23
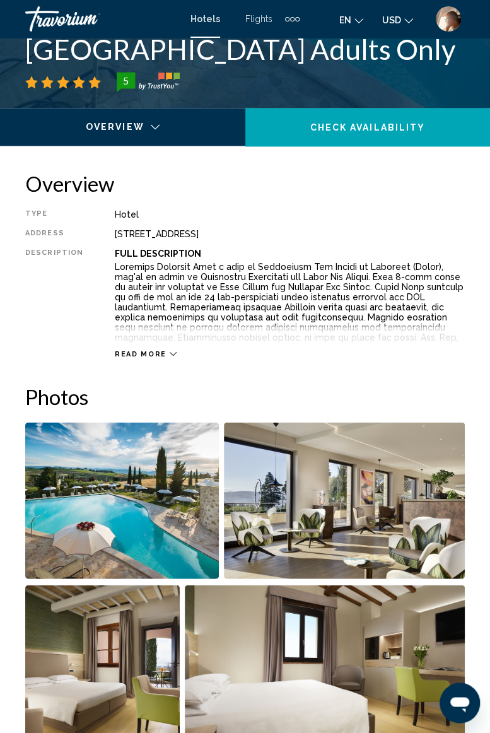
scroll to position [654, 0]
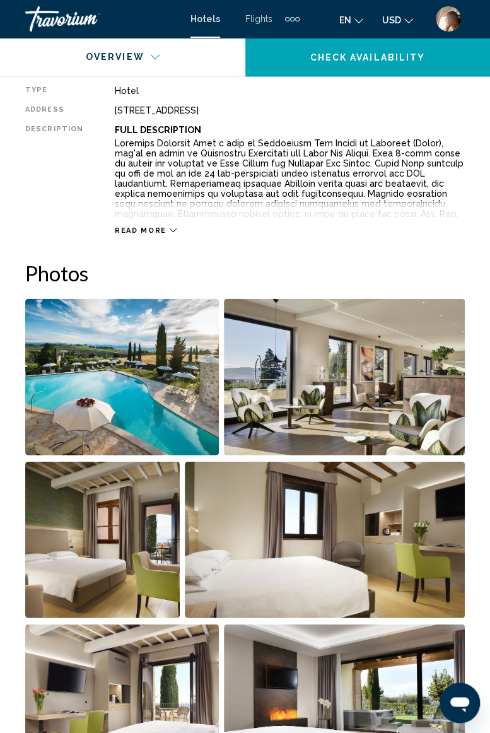
click at [181, 393] on img "Open full-screen image slider" at bounding box center [122, 377] width 194 height 157
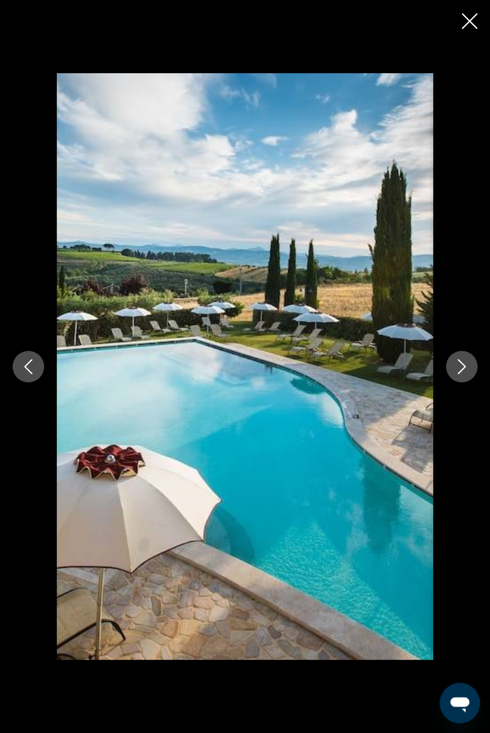
click at [459, 364] on icon "Next image" at bounding box center [461, 366] width 15 height 15
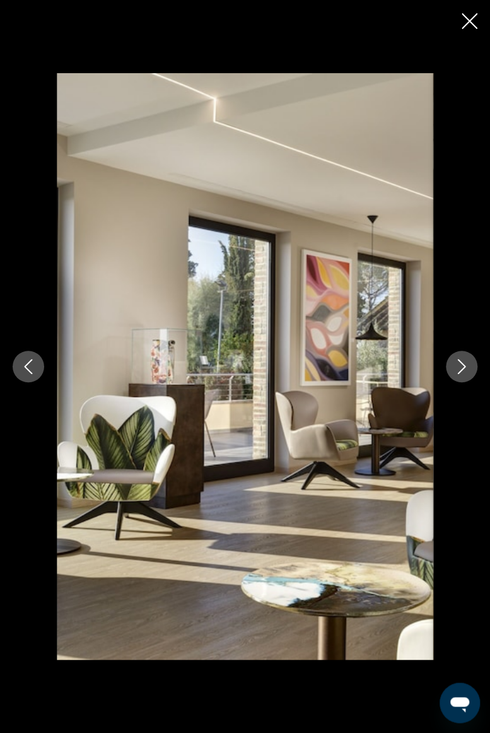
click at [457, 372] on icon "Next image" at bounding box center [461, 366] width 15 height 15
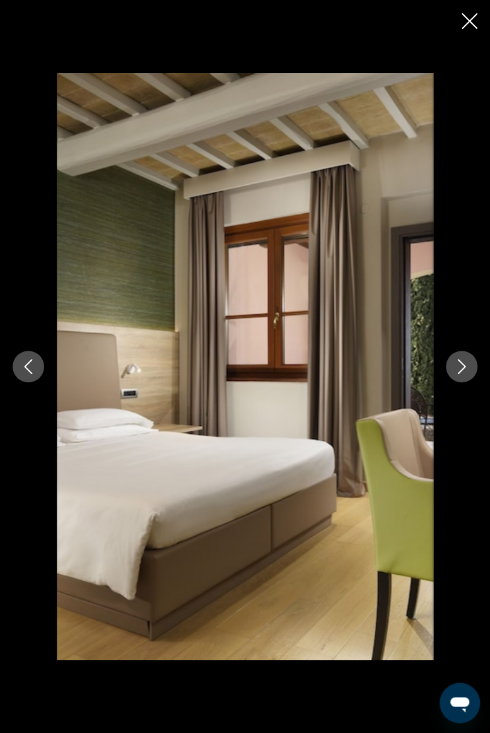
click at [459, 367] on icon "Next image" at bounding box center [461, 366] width 15 height 15
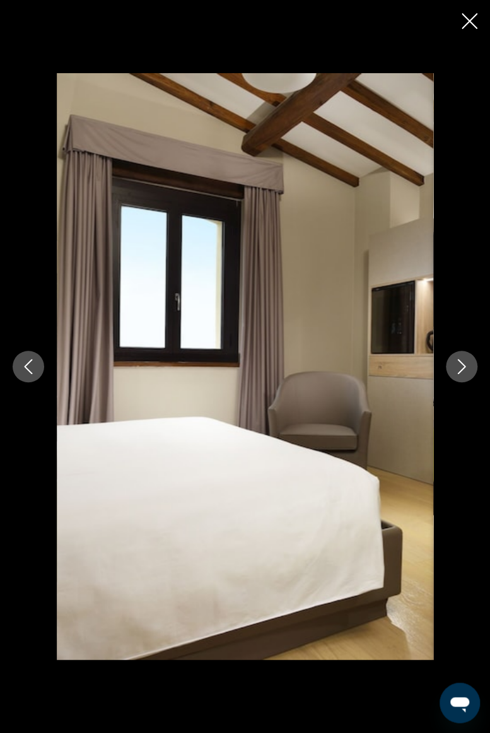
click at [461, 372] on icon "Next image" at bounding box center [461, 366] width 15 height 15
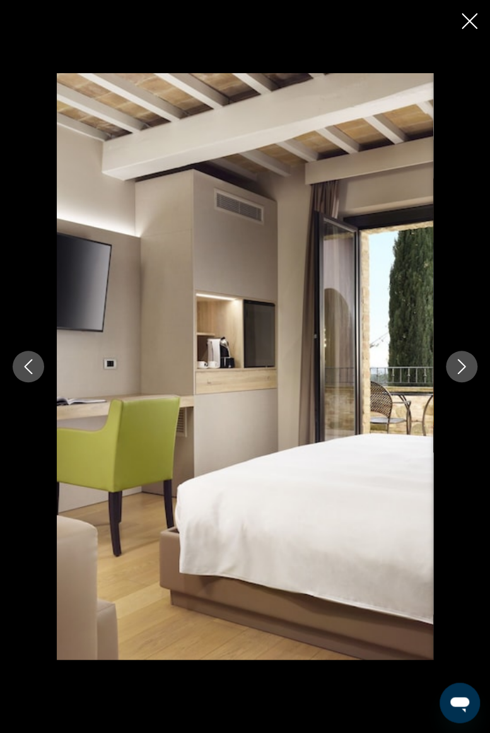
click at [461, 371] on icon "Next image" at bounding box center [462, 366] width 8 height 15
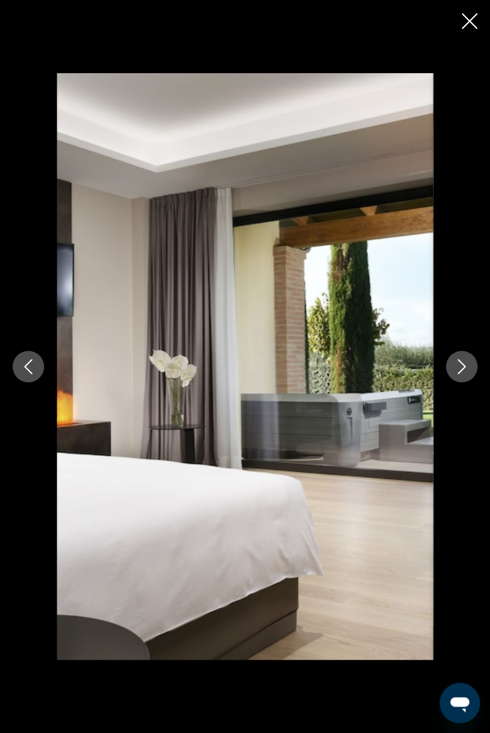
click at [461, 370] on icon "Next image" at bounding box center [461, 366] width 15 height 15
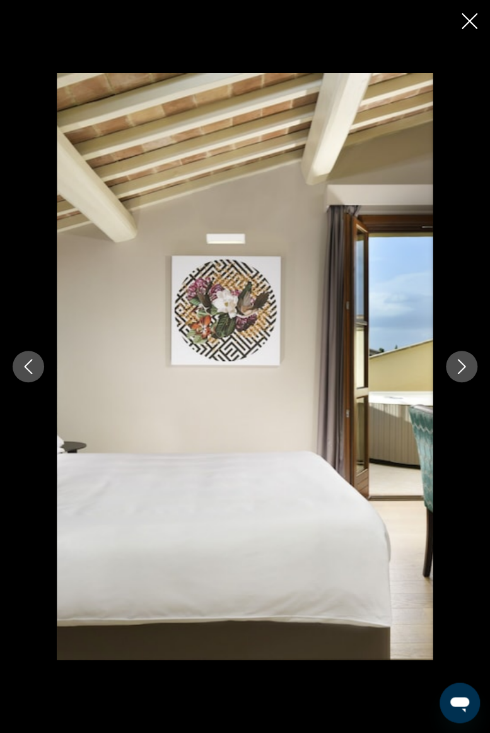
click at [461, 371] on icon "Next image" at bounding box center [462, 366] width 8 height 15
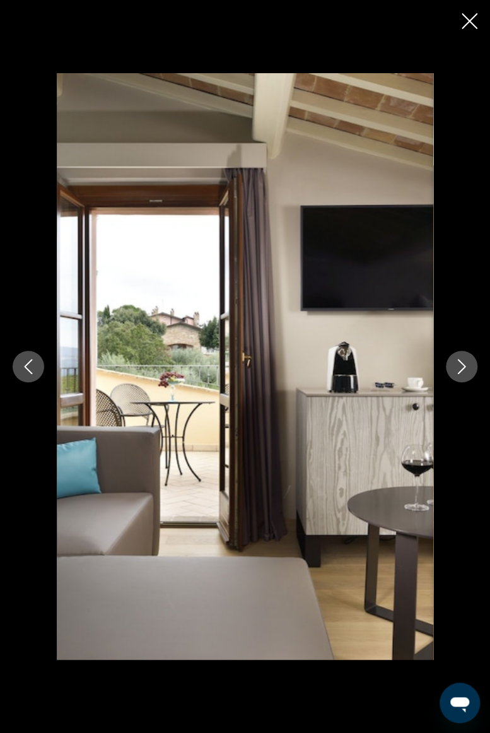
click at [465, 371] on icon "Next image" at bounding box center [461, 366] width 15 height 15
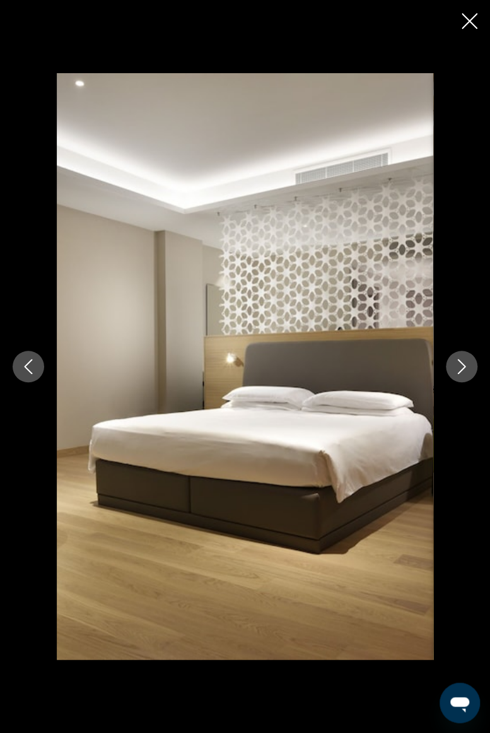
click at [464, 374] on button "Next image" at bounding box center [462, 367] width 32 height 32
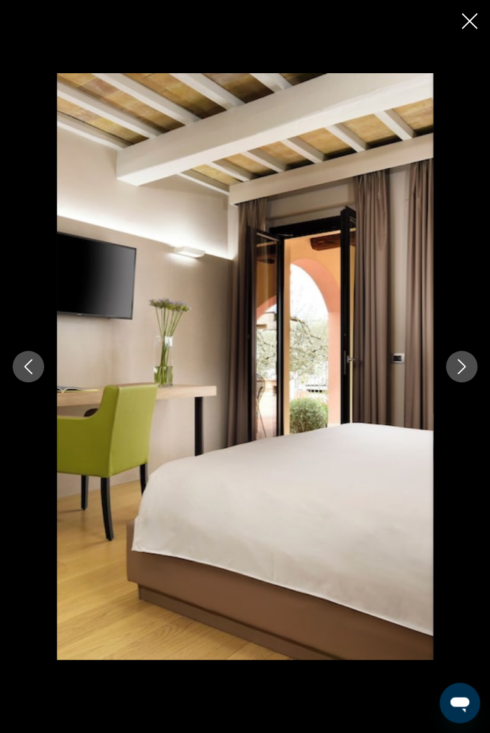
click at [462, 377] on button "Next image" at bounding box center [462, 367] width 32 height 32
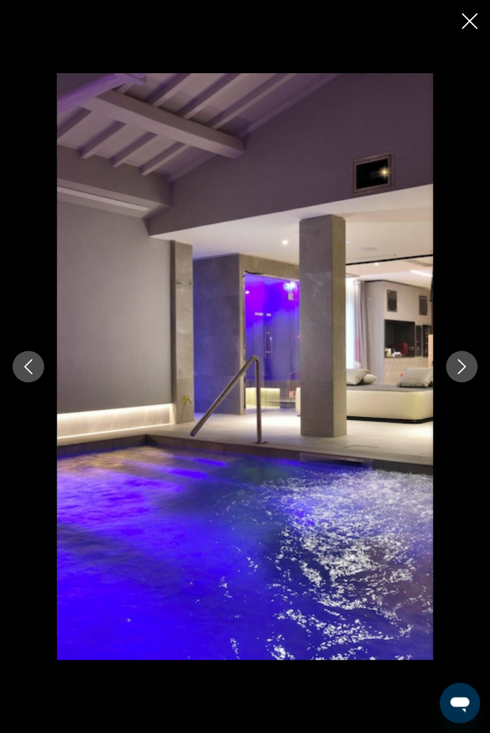
click at [467, 359] on icon "Next image" at bounding box center [461, 366] width 15 height 15
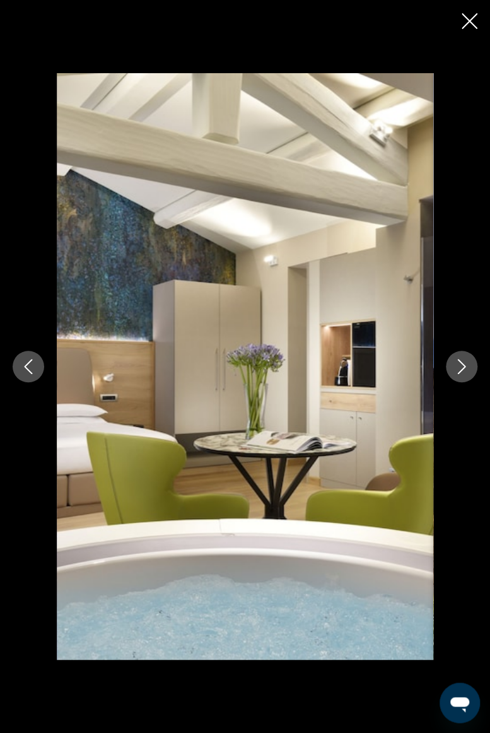
click at [475, 372] on button "Next image" at bounding box center [462, 367] width 32 height 32
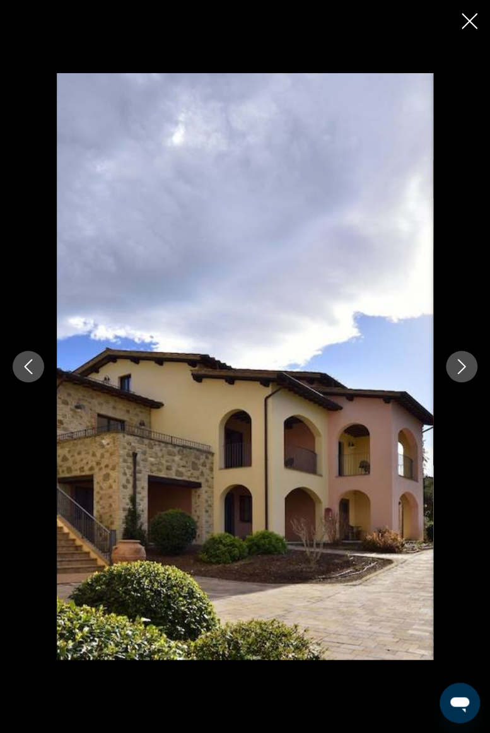
click at [465, 371] on icon "Next image" at bounding box center [461, 366] width 15 height 15
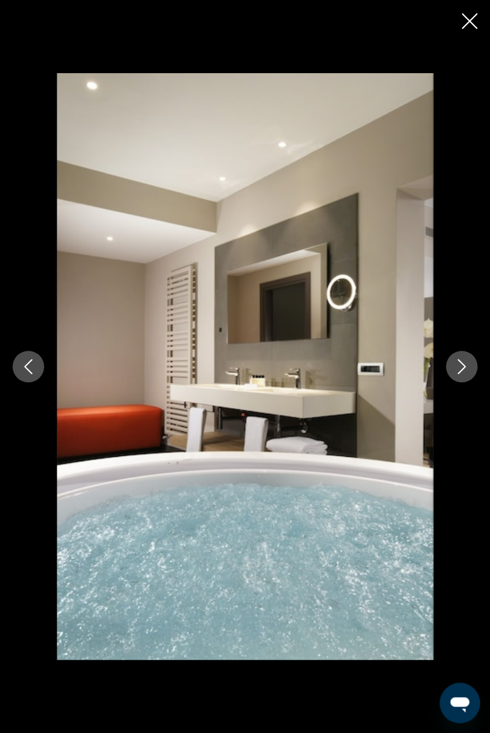
click at [475, 374] on button "Next image" at bounding box center [462, 367] width 32 height 32
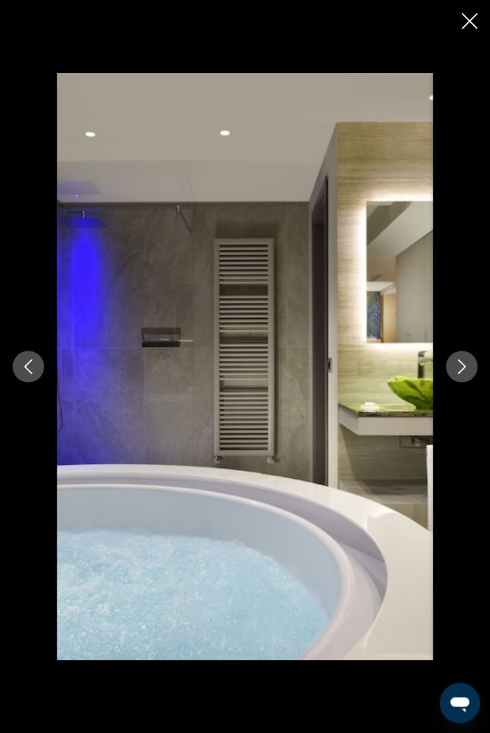
click at [464, 365] on icon "Next image" at bounding box center [462, 366] width 8 height 15
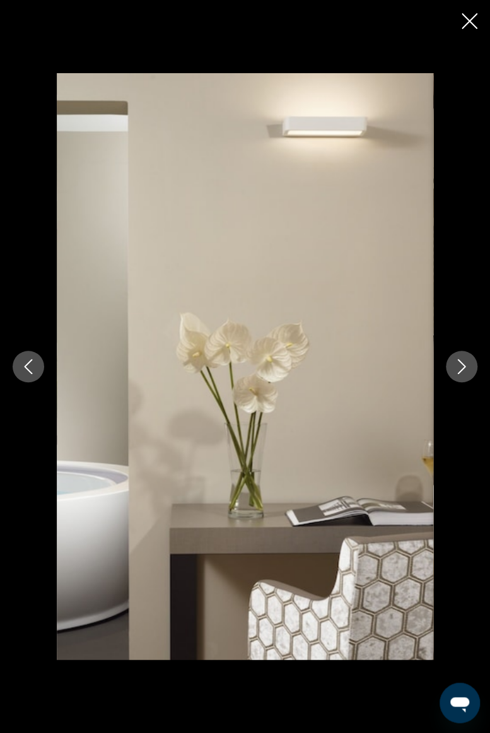
click at [461, 369] on icon "Next image" at bounding box center [461, 366] width 15 height 15
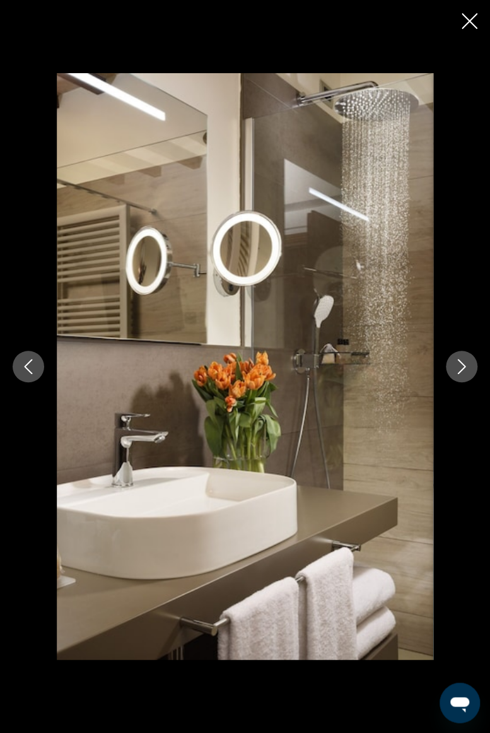
click at [465, 367] on icon "Next image" at bounding box center [462, 366] width 8 height 15
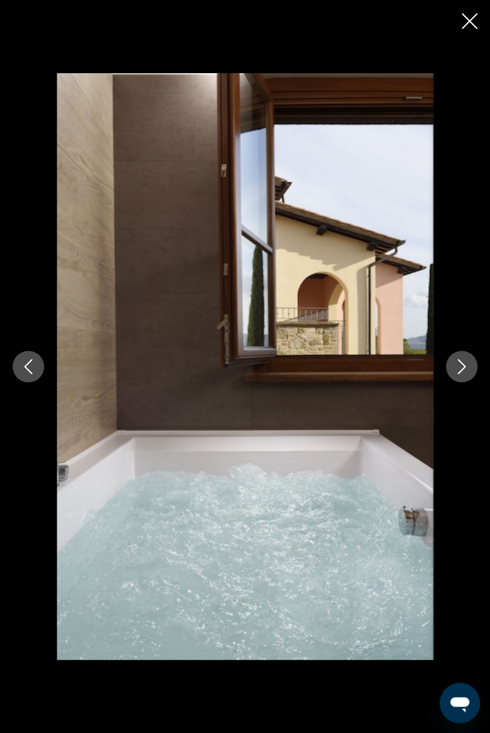
click at [460, 374] on button "Next image" at bounding box center [462, 367] width 32 height 32
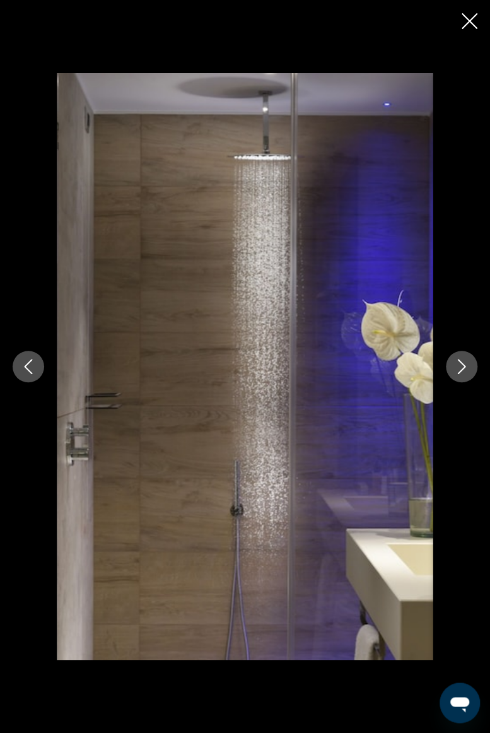
click at [468, 367] on icon "Next image" at bounding box center [461, 366] width 15 height 15
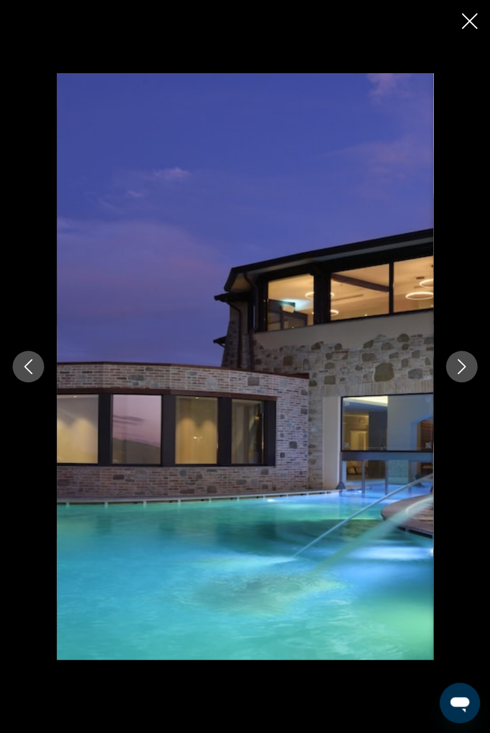
click at [458, 352] on button "Next image" at bounding box center [462, 367] width 32 height 32
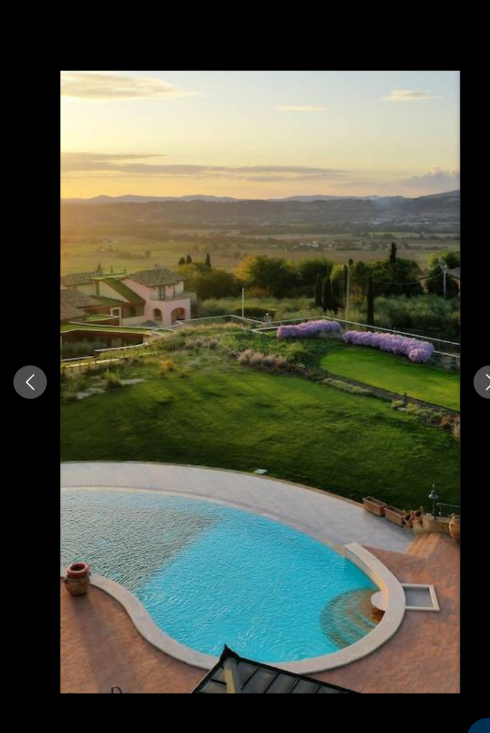
scroll to position [645, 0]
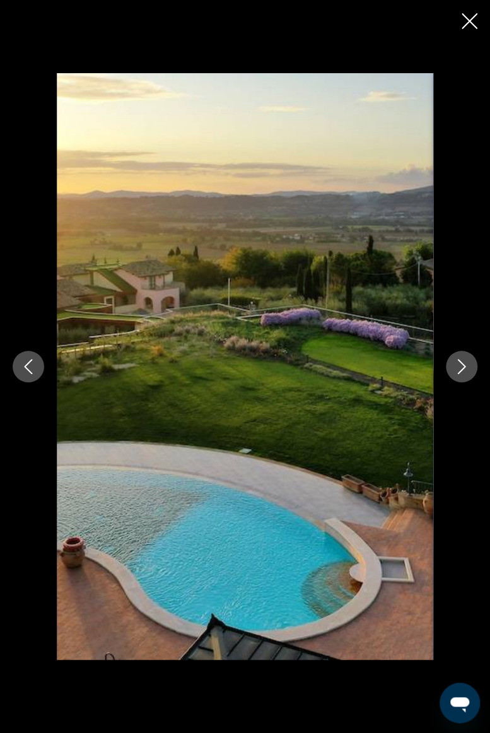
click at [467, 368] on icon "Next image" at bounding box center [461, 366] width 15 height 15
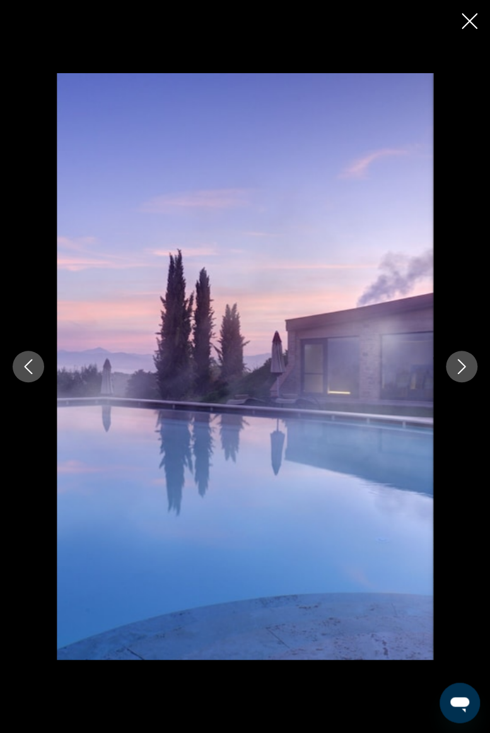
click at [457, 363] on icon "Next image" at bounding box center [461, 366] width 15 height 15
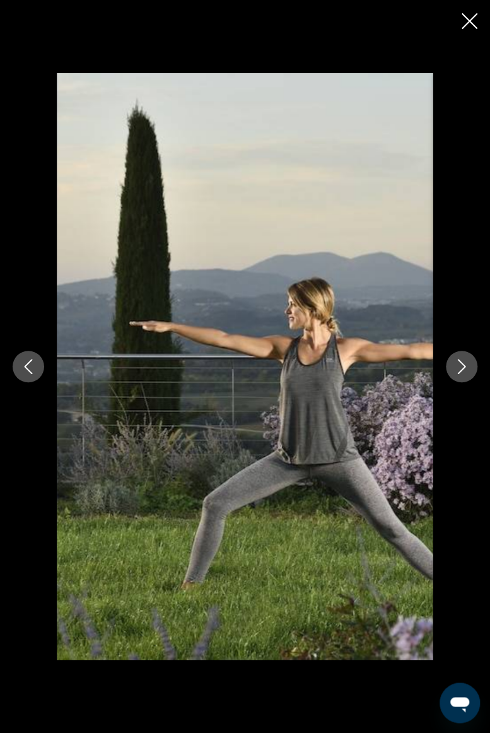
click at [461, 368] on icon "Next image" at bounding box center [461, 366] width 15 height 15
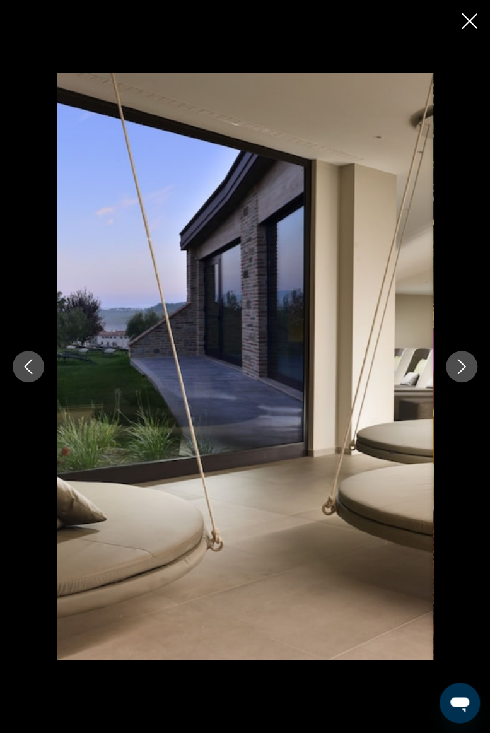
click at [460, 366] on icon "Next image" at bounding box center [461, 366] width 15 height 15
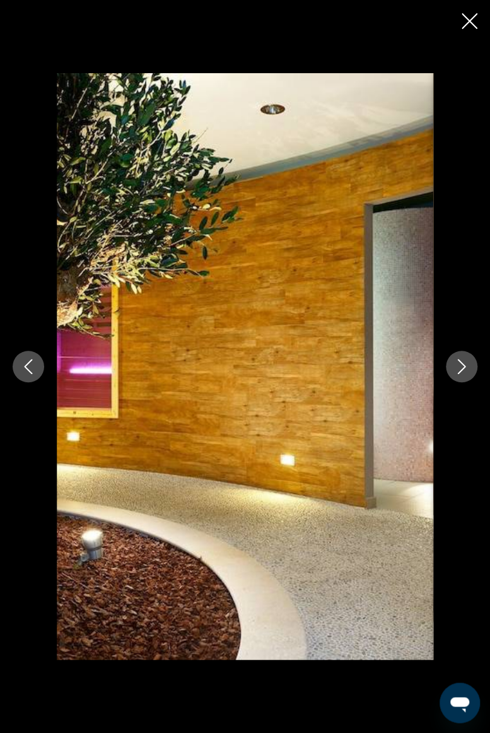
click at [448, 369] on button "Next image" at bounding box center [462, 367] width 32 height 32
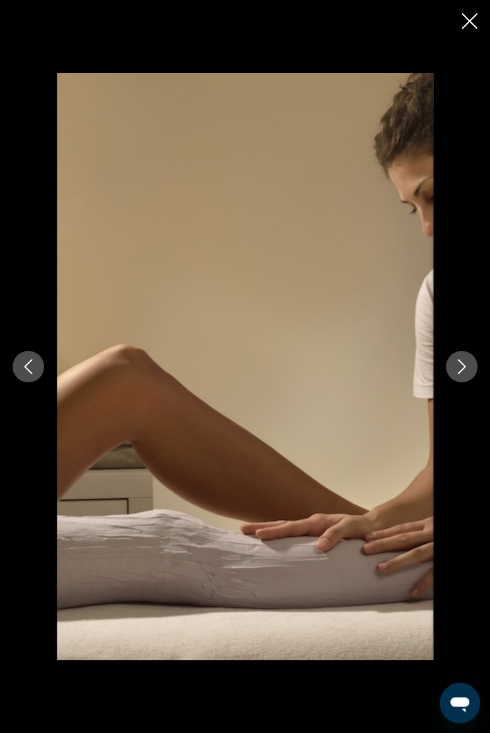
click at [452, 375] on button "Next image" at bounding box center [462, 367] width 32 height 32
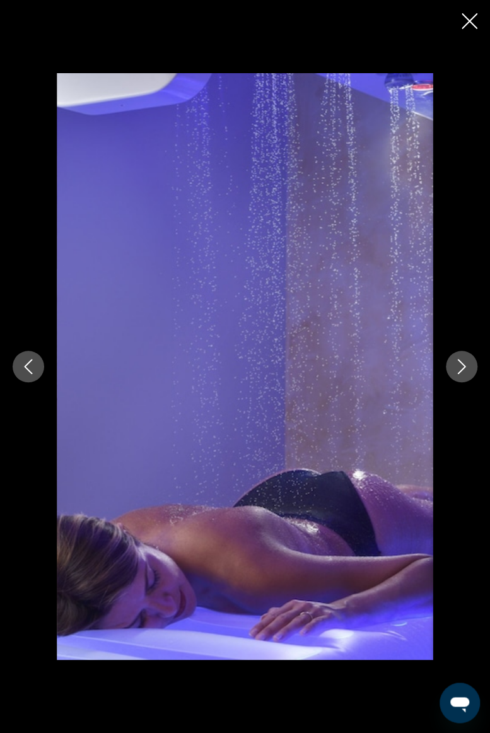
click at [462, 367] on icon "Next image" at bounding box center [461, 366] width 15 height 15
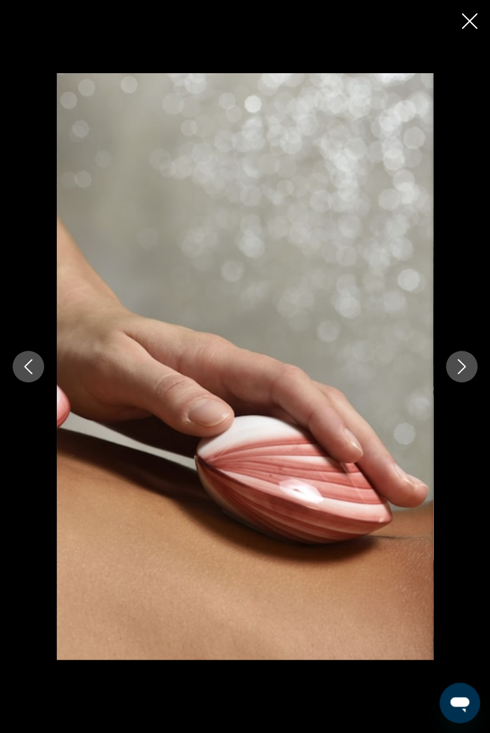
click at [465, 361] on icon "Next image" at bounding box center [461, 366] width 15 height 15
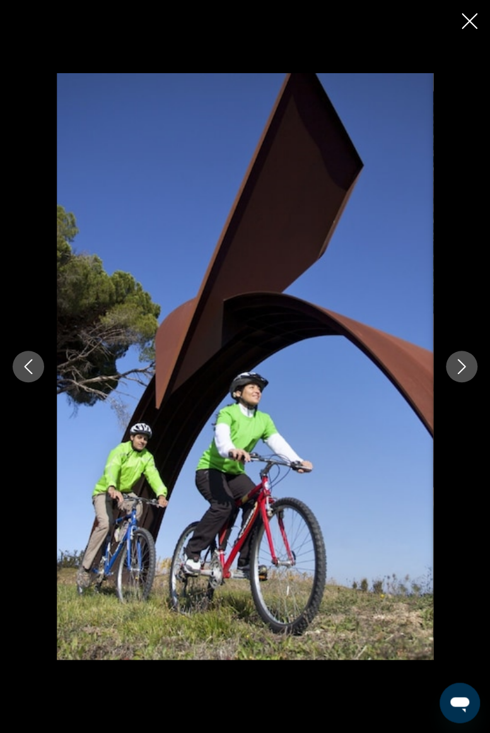
click at [458, 359] on icon "Next image" at bounding box center [461, 366] width 15 height 15
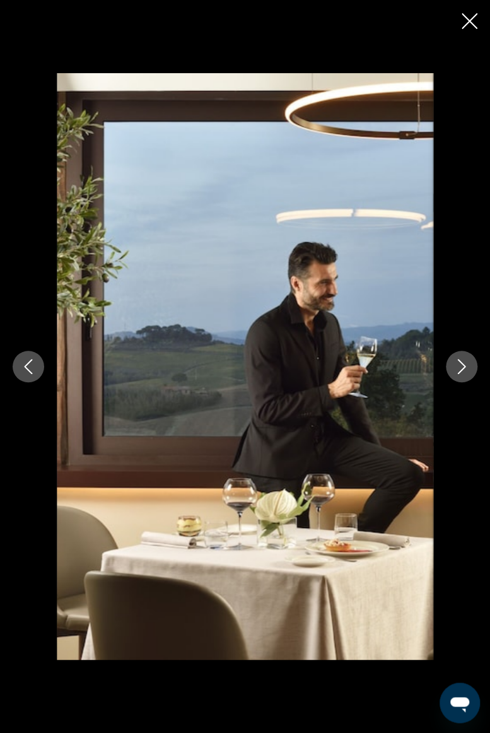
click at [461, 361] on icon "Next image" at bounding box center [461, 366] width 15 height 15
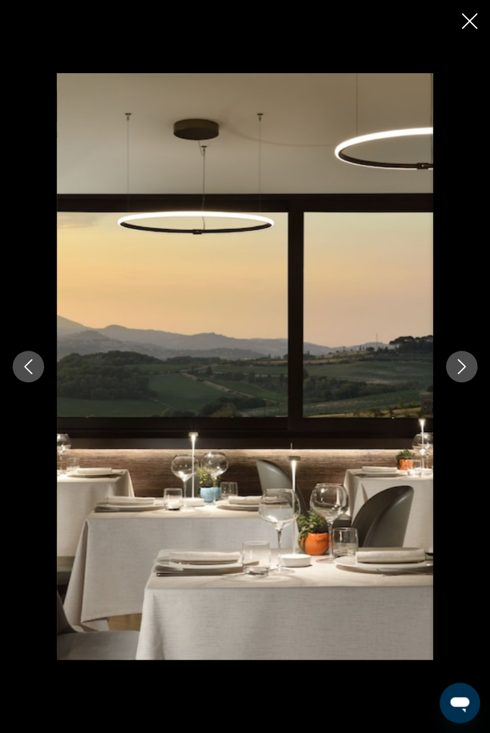
click at [466, 367] on icon "Next image" at bounding box center [461, 366] width 15 height 15
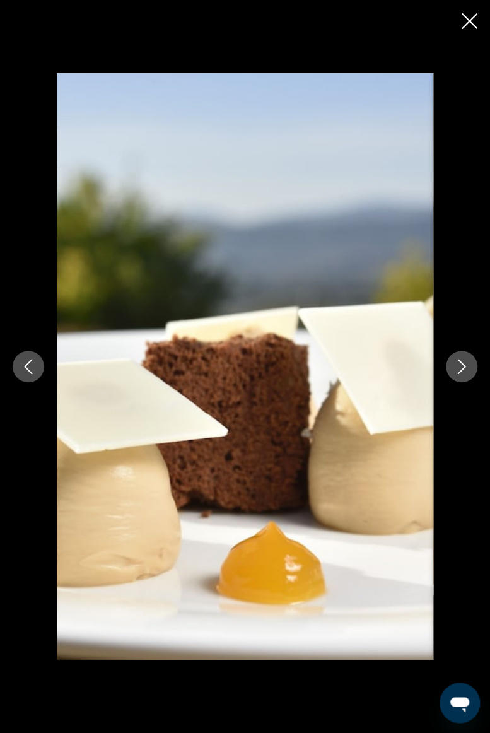
click at [466, 366] on icon "Next image" at bounding box center [461, 366] width 15 height 15
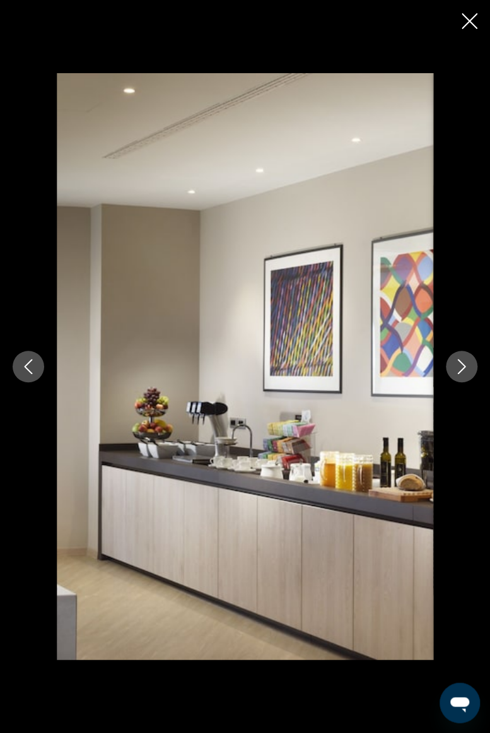
click at [461, 365] on icon "Next image" at bounding box center [461, 366] width 15 height 15
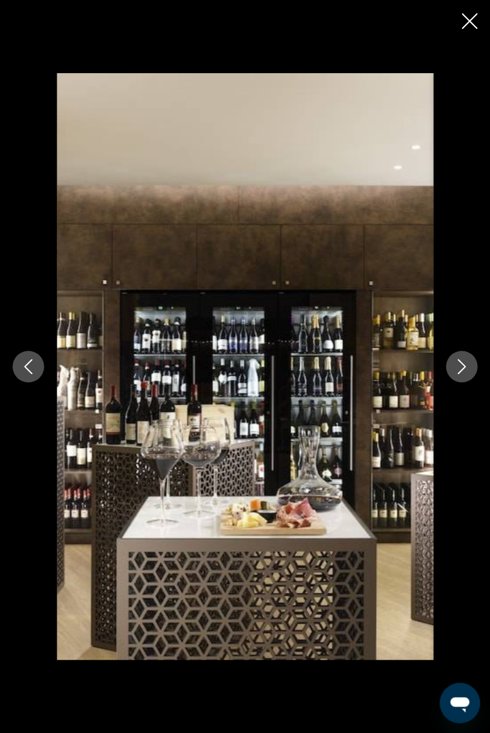
click at [462, 357] on button "Next image" at bounding box center [462, 367] width 32 height 32
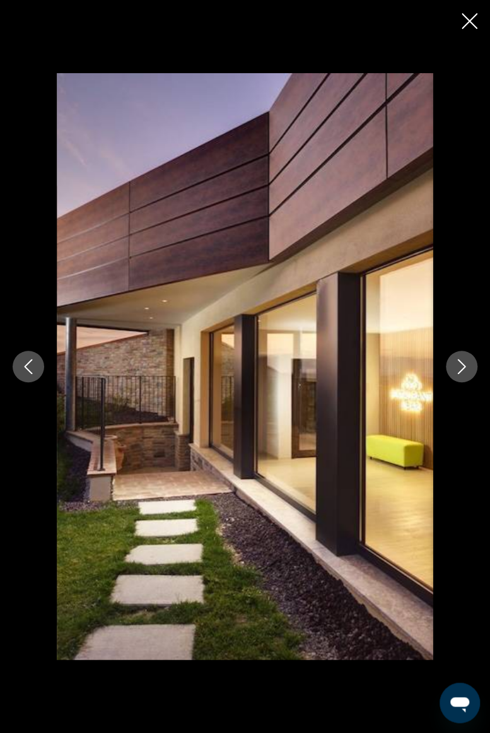
click at [465, 362] on icon "Next image" at bounding box center [461, 366] width 15 height 15
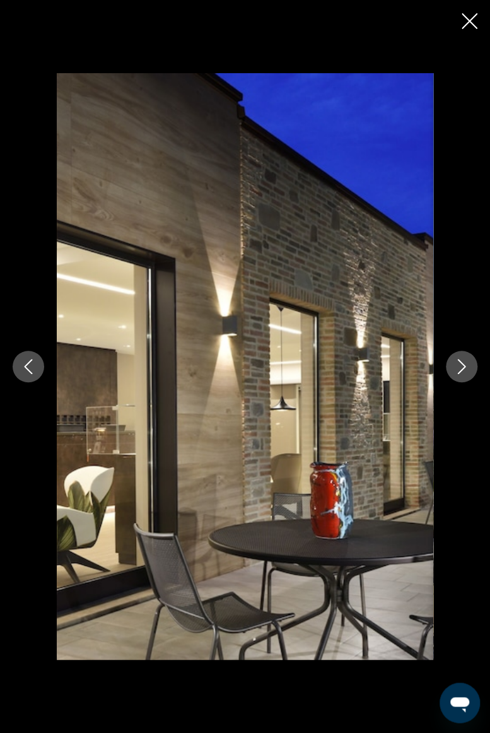
click at [459, 360] on icon "Next image" at bounding box center [461, 366] width 15 height 15
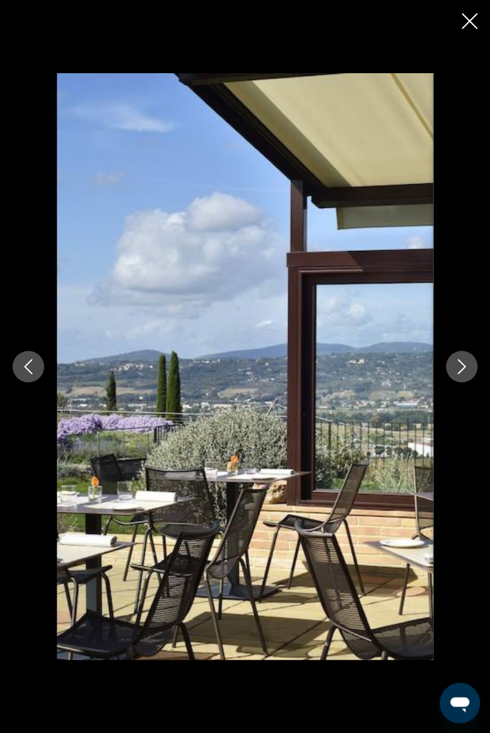
click at [463, 357] on button "Next image" at bounding box center [462, 367] width 32 height 32
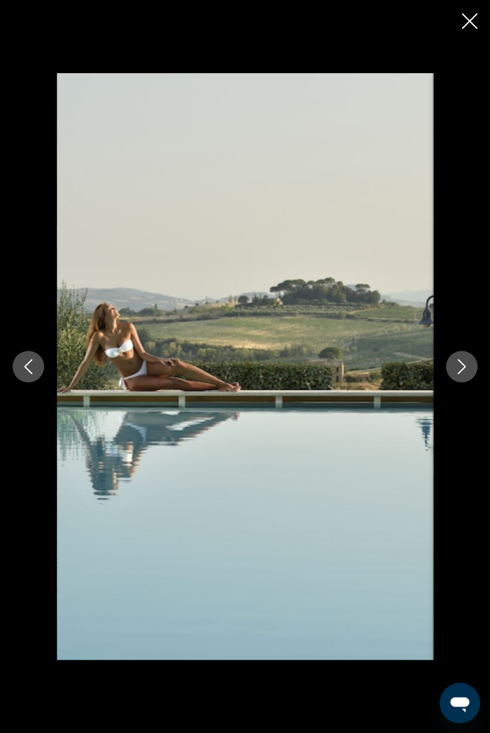
click at [455, 351] on div "Main content" at bounding box center [245, 366] width 490 height 587
click at [460, 370] on icon "Next image" at bounding box center [461, 366] width 15 height 15
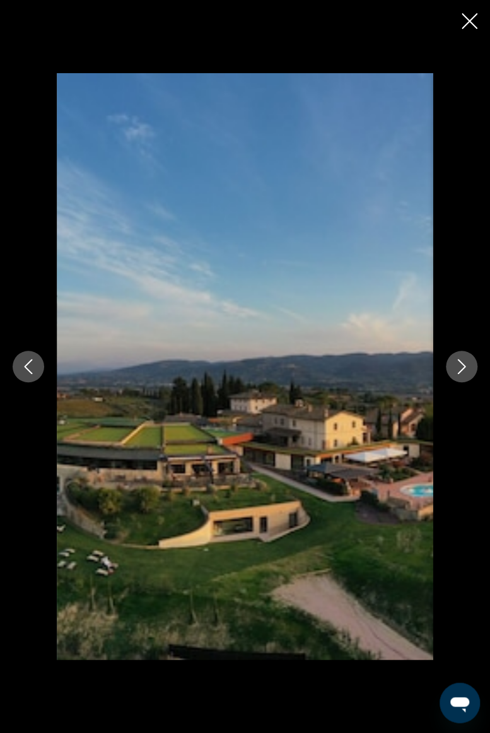
click at [462, 360] on icon "Next image" at bounding box center [461, 366] width 15 height 15
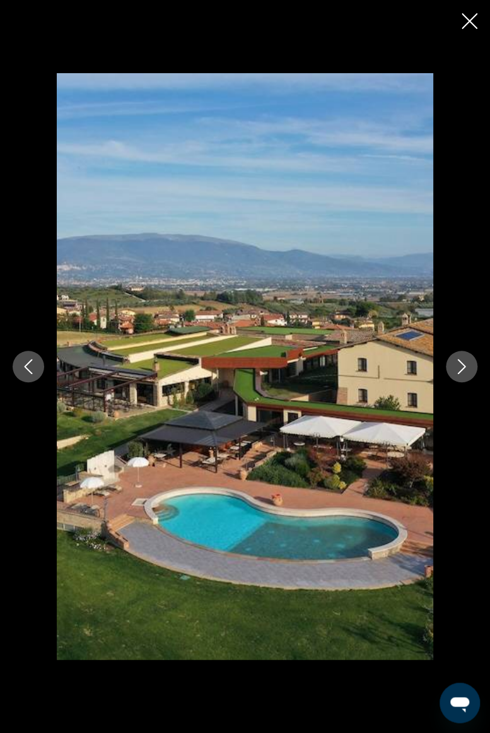
click at [461, 370] on icon "Next image" at bounding box center [462, 366] width 8 height 15
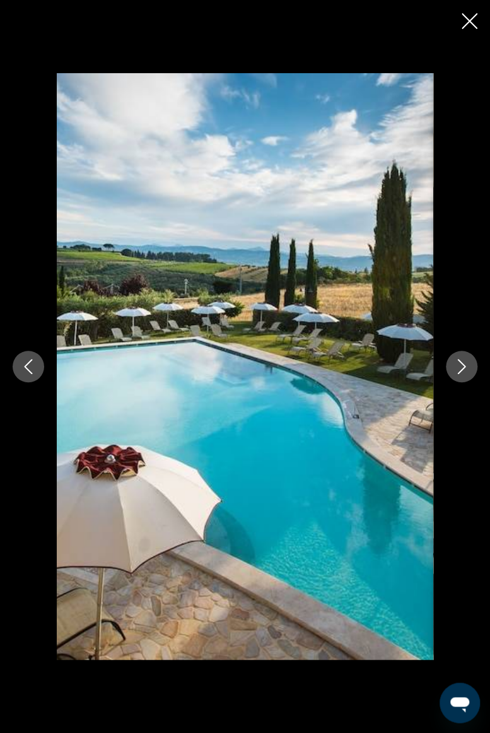
click at [473, 13] on icon "Close slideshow" at bounding box center [470, 21] width 16 height 16
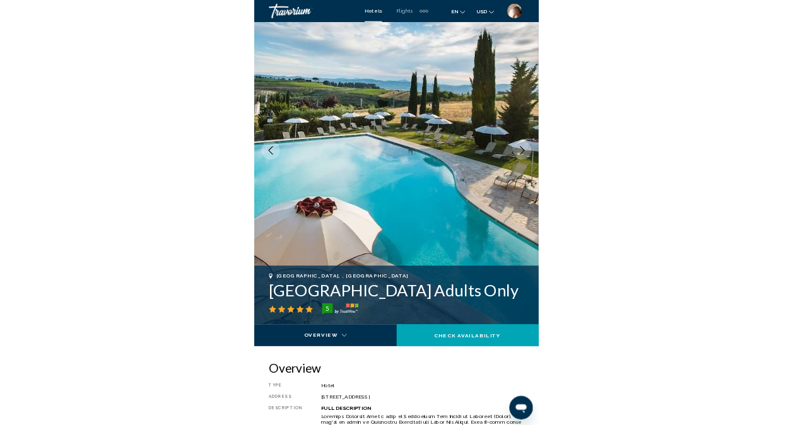
scroll to position [0, 0]
